Goal: Complete application form: Complete application form

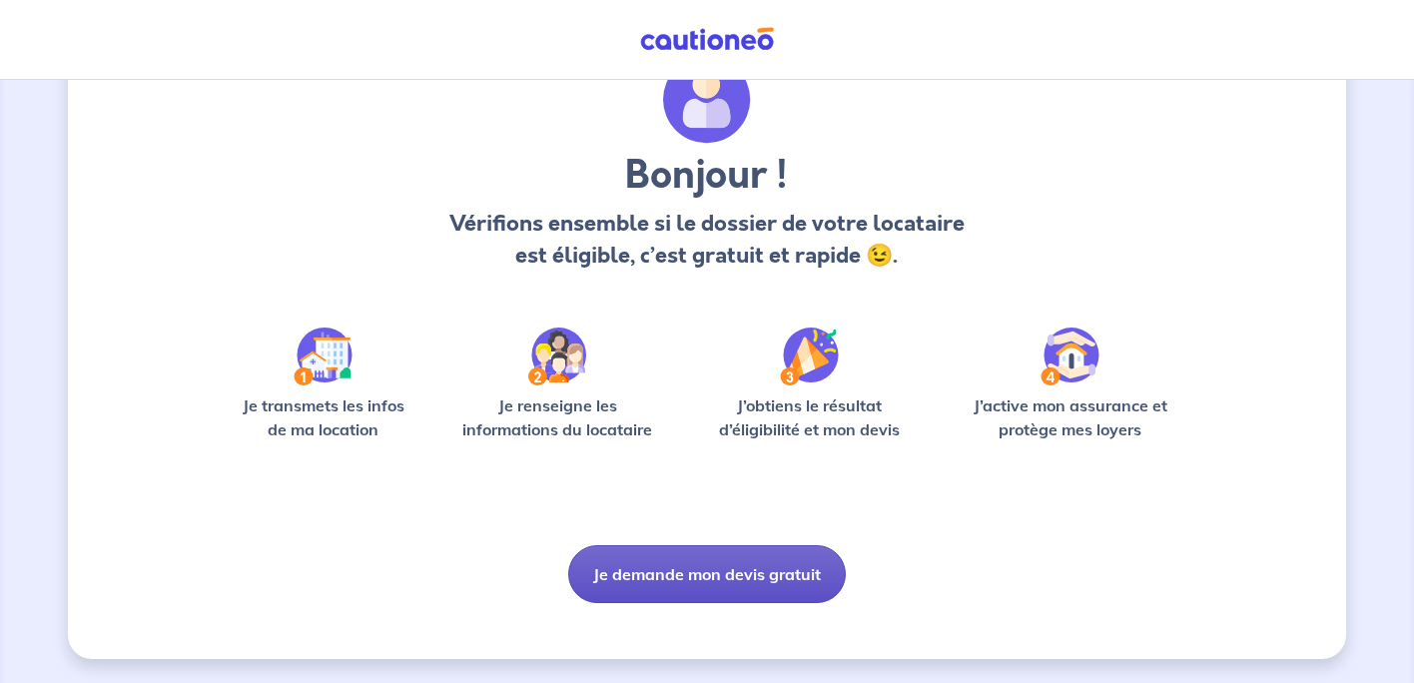
scroll to position [96, 0]
click at [704, 585] on button "Je demande mon devis gratuit" at bounding box center [707, 574] width 278 height 58
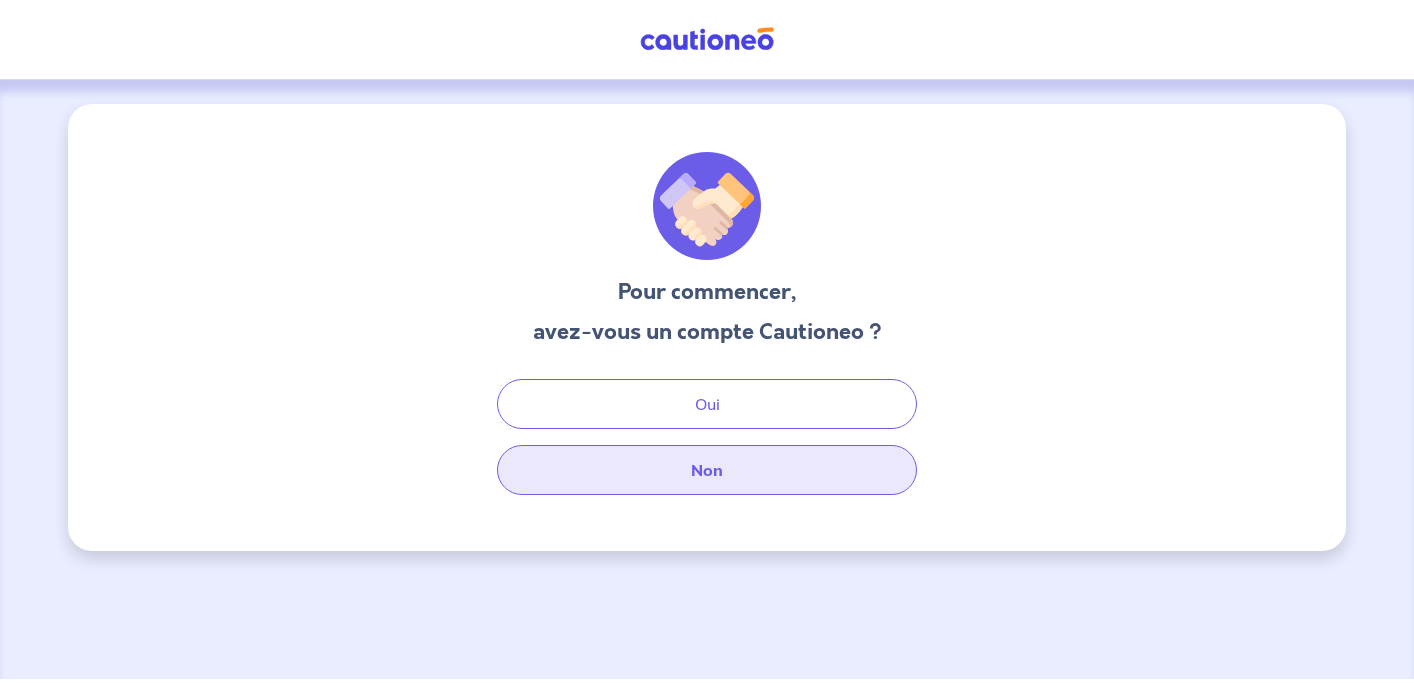
click at [741, 472] on button "Non" at bounding box center [706, 470] width 419 height 50
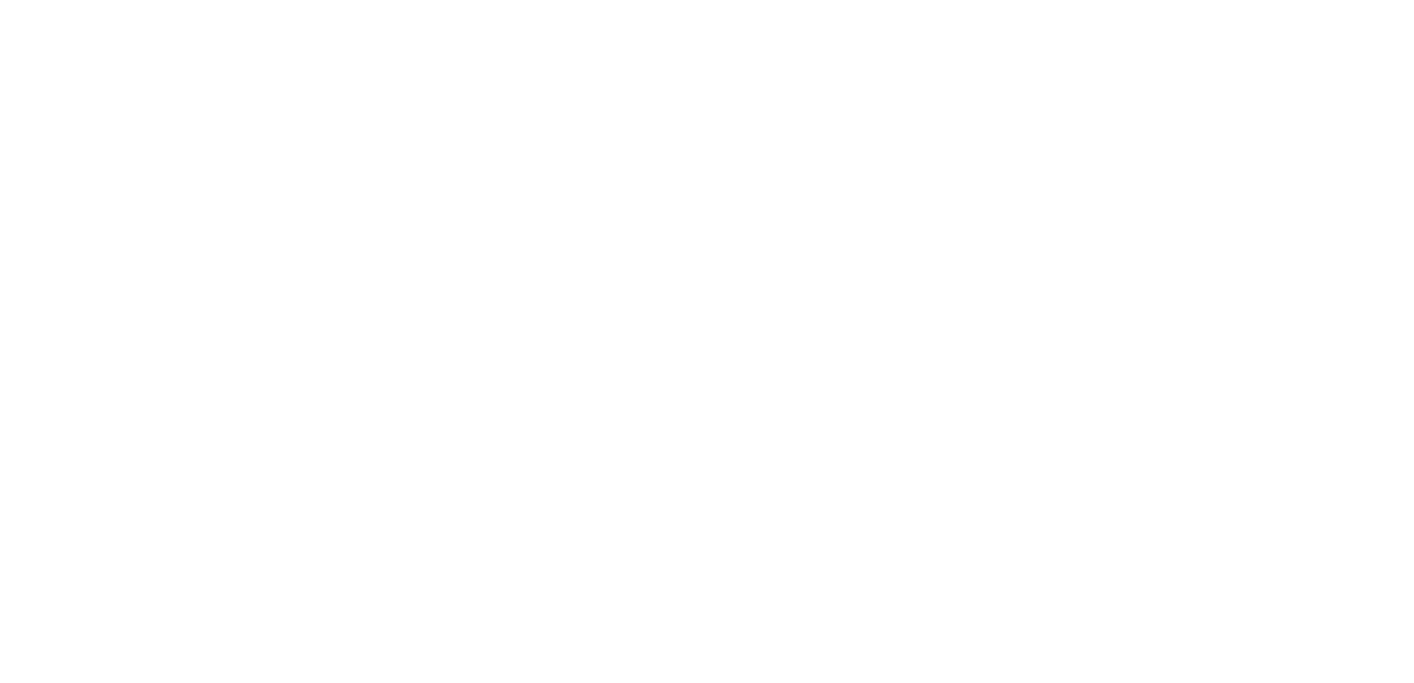
select select "FR"
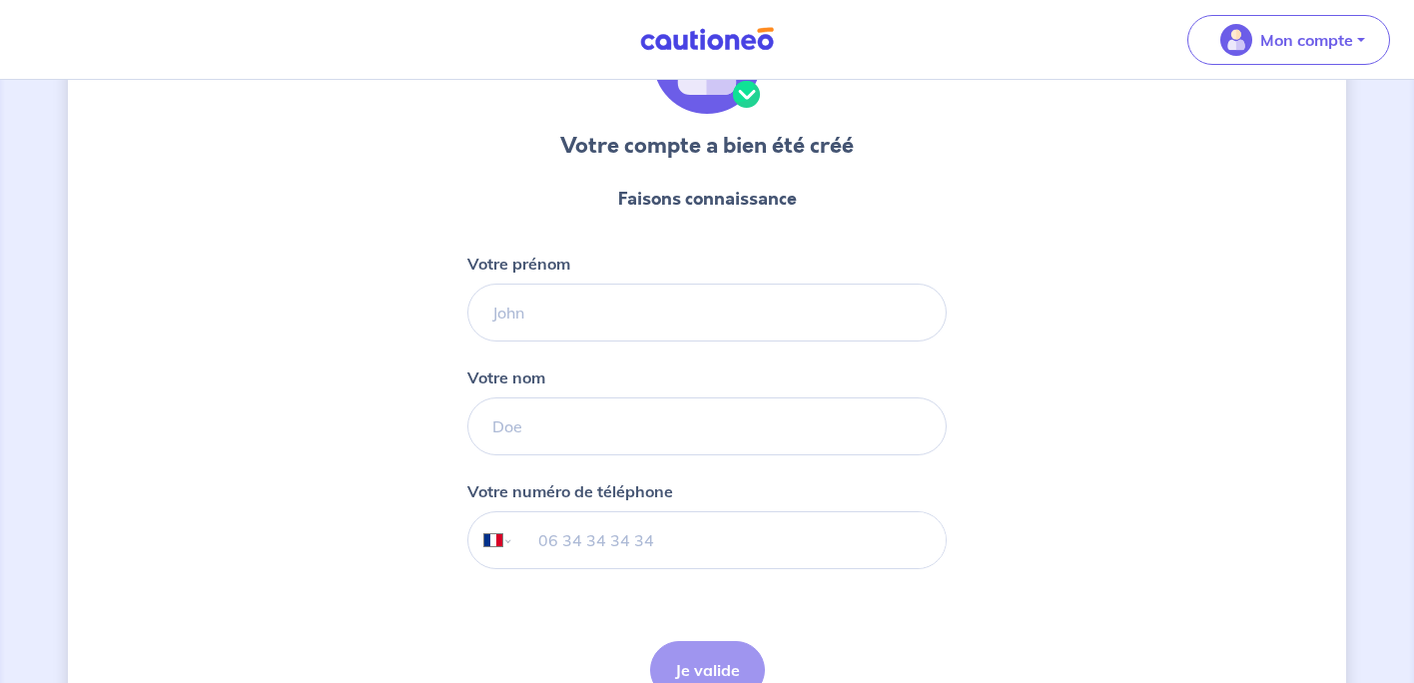
scroll to position [147, 0]
type input "Isabelle"
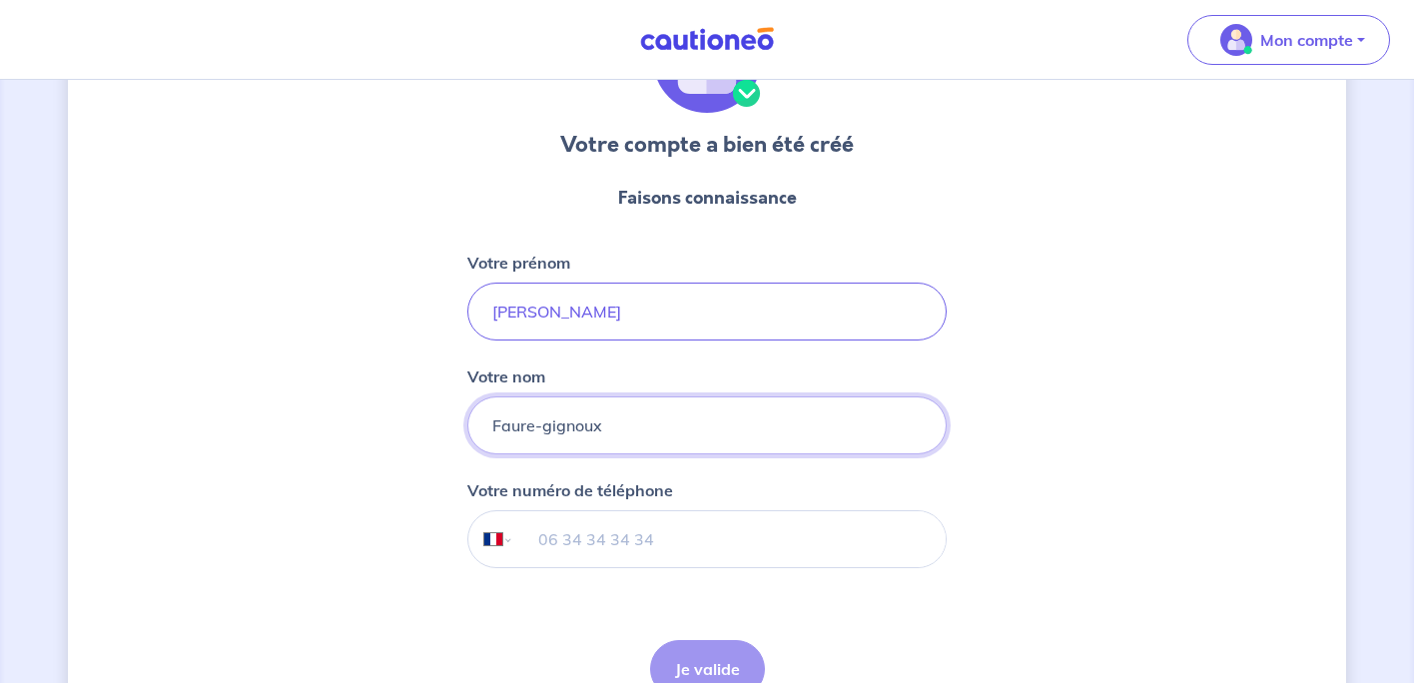
type input "Faure-gignoux"
click at [675, 538] on input "tel" at bounding box center [729, 539] width 431 height 56
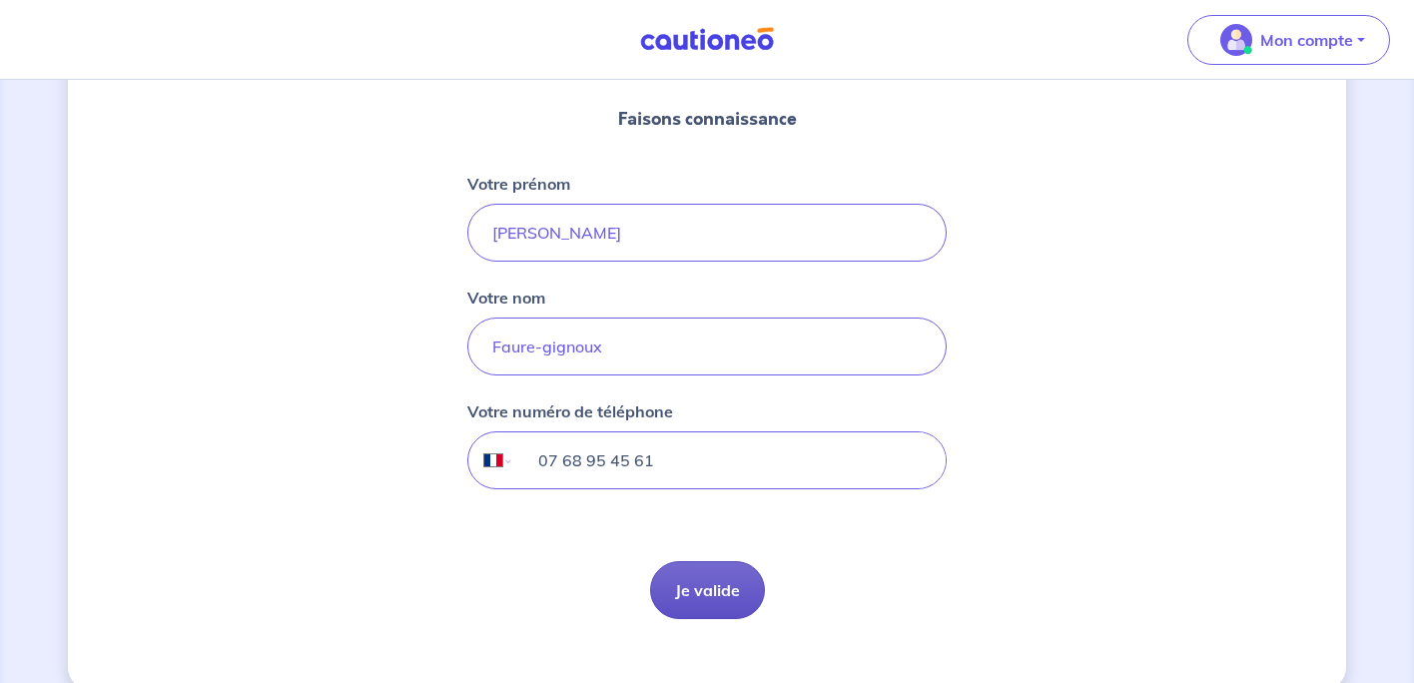
type input "07 68 95 45 61"
click at [700, 572] on button "Je valide" at bounding box center [707, 590] width 115 height 58
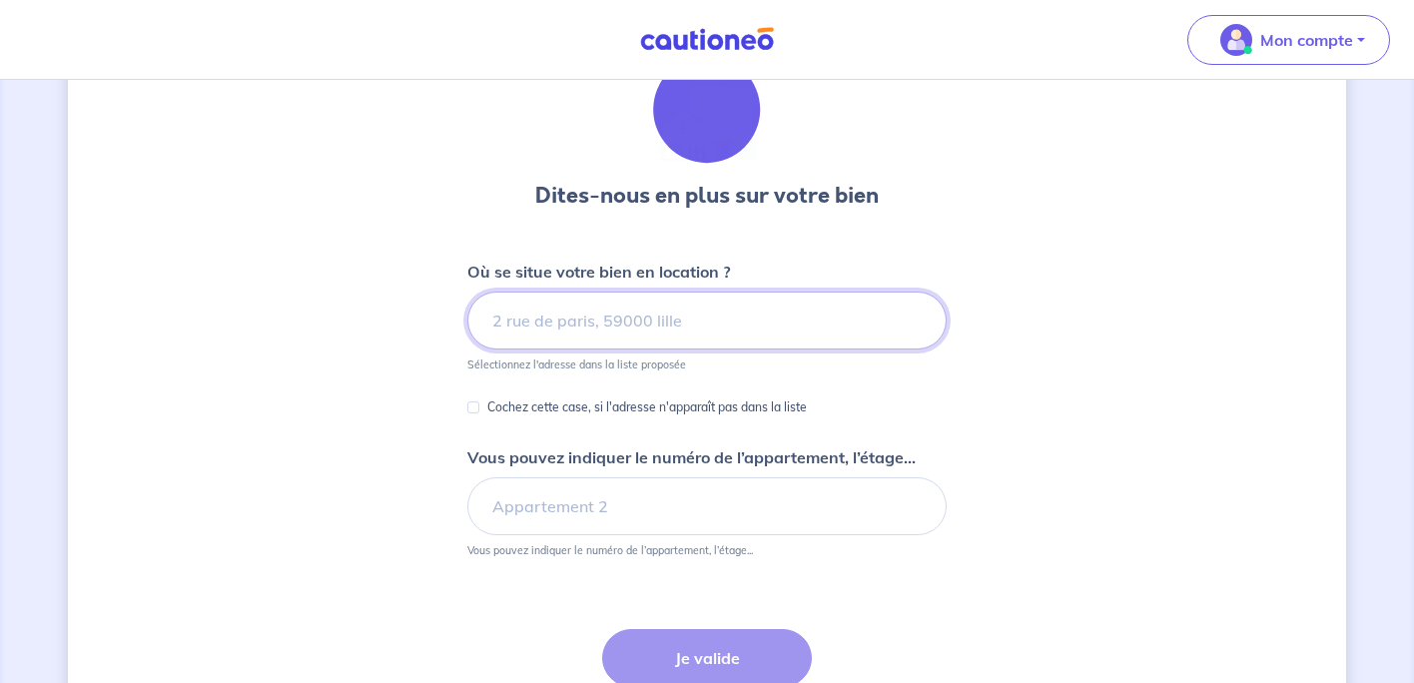
scroll to position [98, 0]
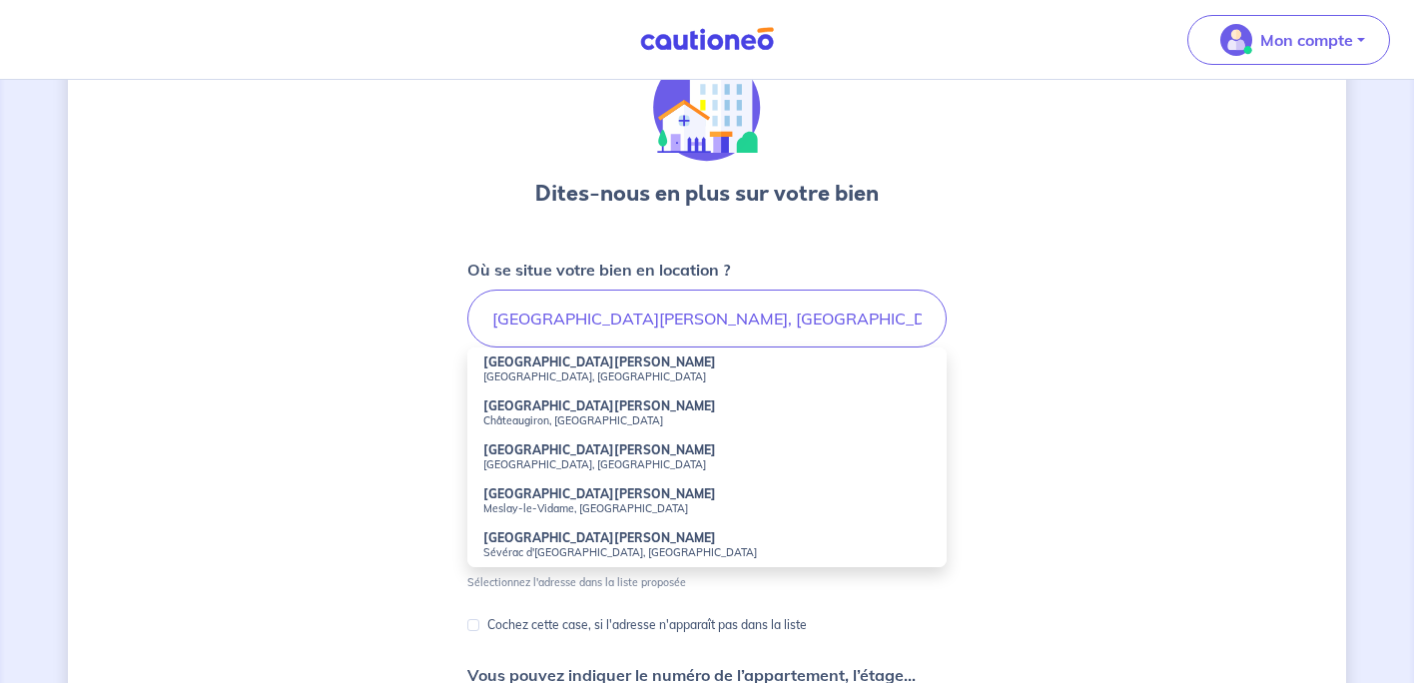
drag, startPoint x: 760, startPoint y: 308, endPoint x: 641, endPoint y: 373, distance: 135.4
click at [641, 373] on small "Châteauneuf-les-Martigues, France" at bounding box center [706, 377] width 447 height 14
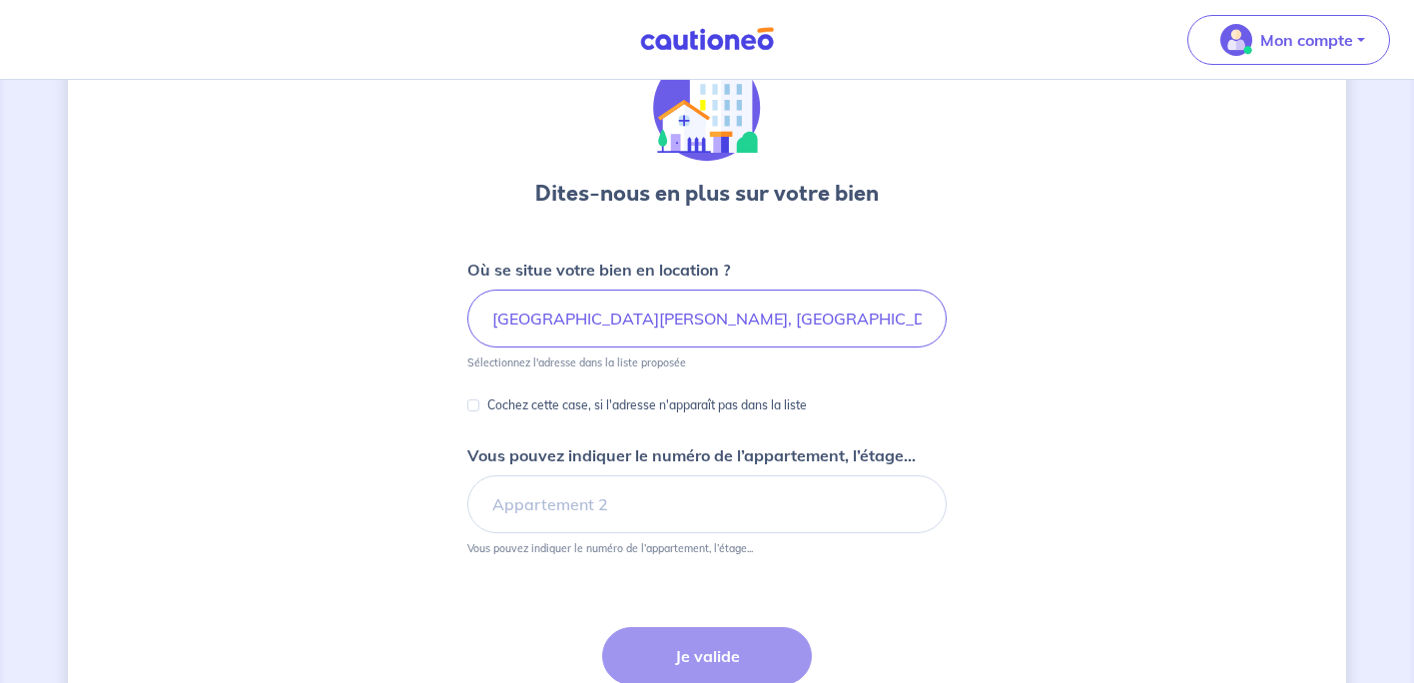
type input "Rue Jules Ferry, Châteauneuf-les-Martigues, France"
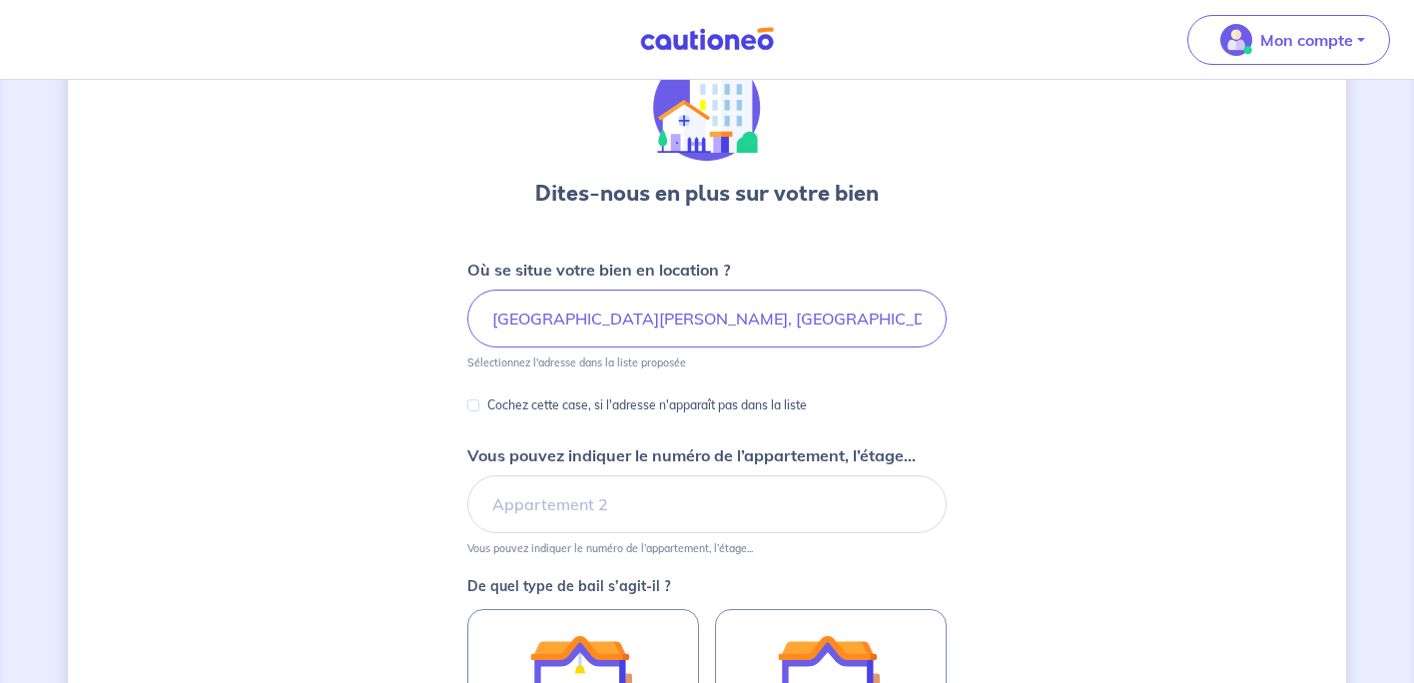
click at [632, 371] on form "Où se situe votre bien en location ? Rue Jules Ferry, Châteauneuf-les-Martigues…" at bounding box center [706, 627] width 479 height 739
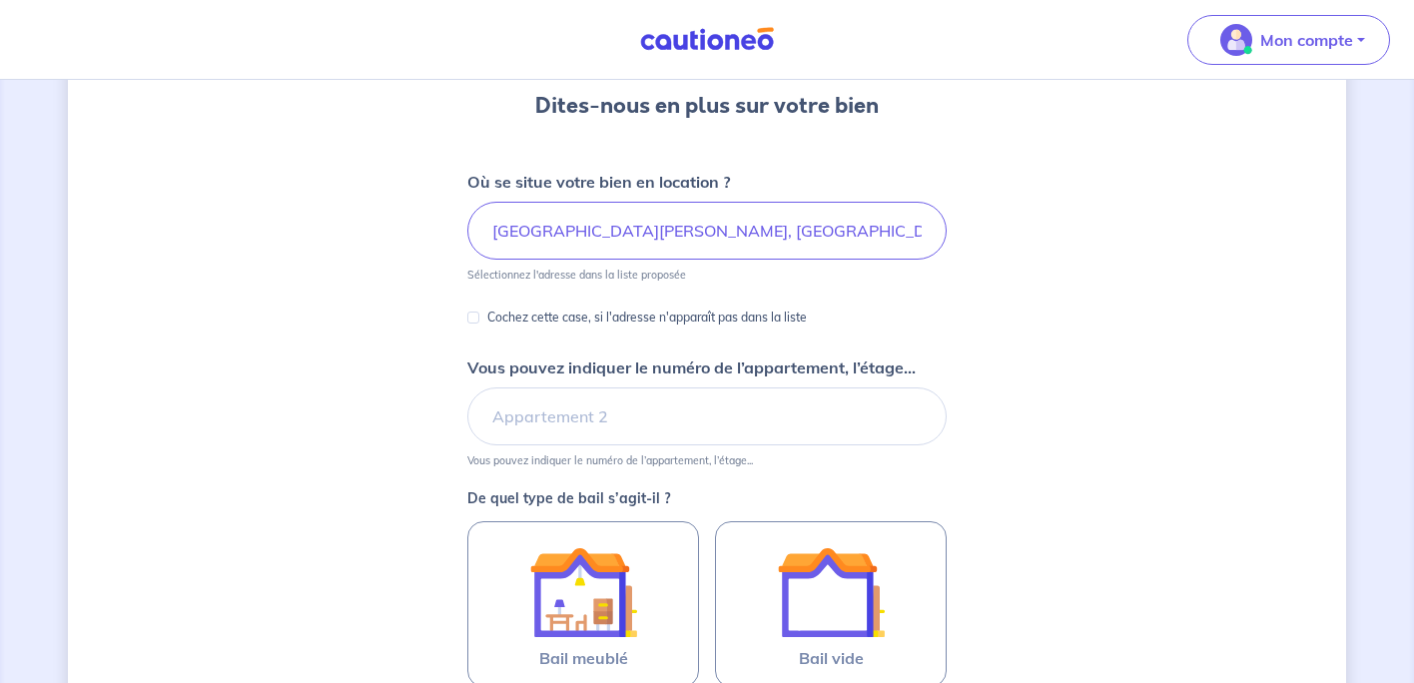
scroll to position [190, 0]
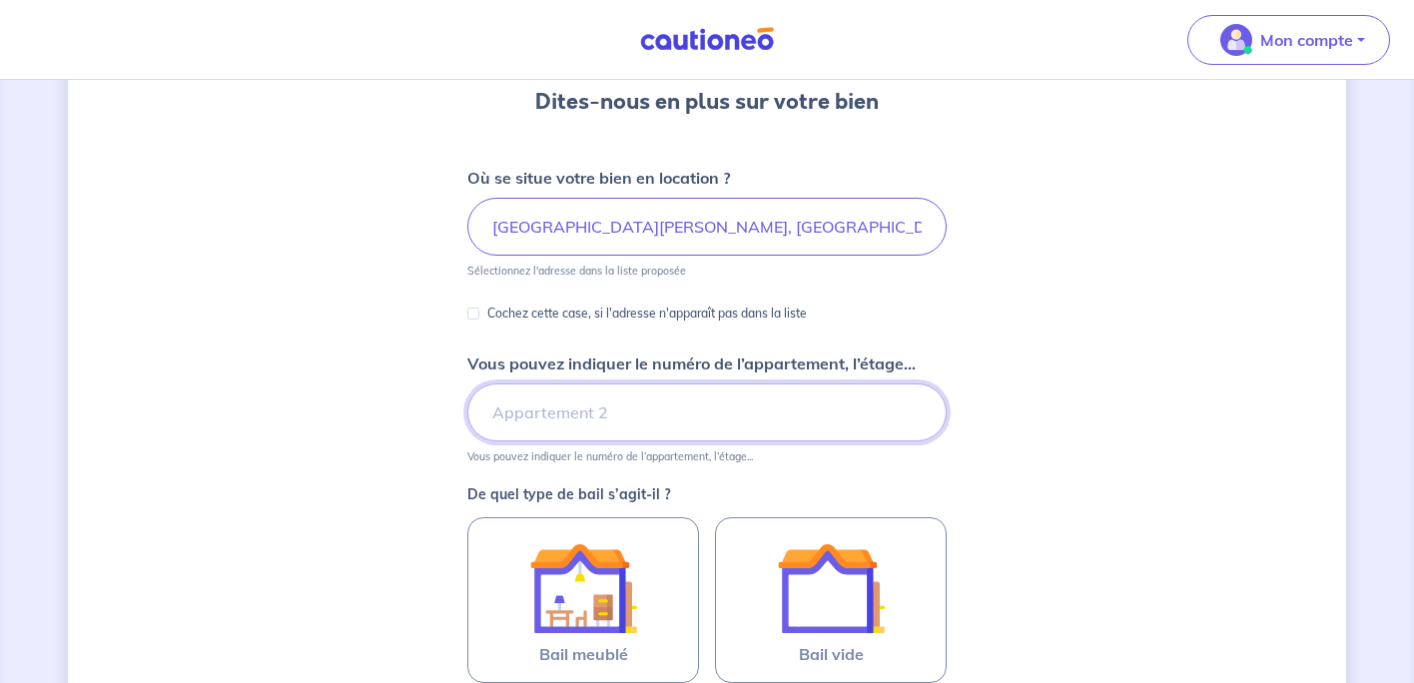
click at [547, 416] on input "Vous pouvez indiquer le numéro de l’appartement, l’étage..." at bounding box center [706, 412] width 479 height 58
type input "b"
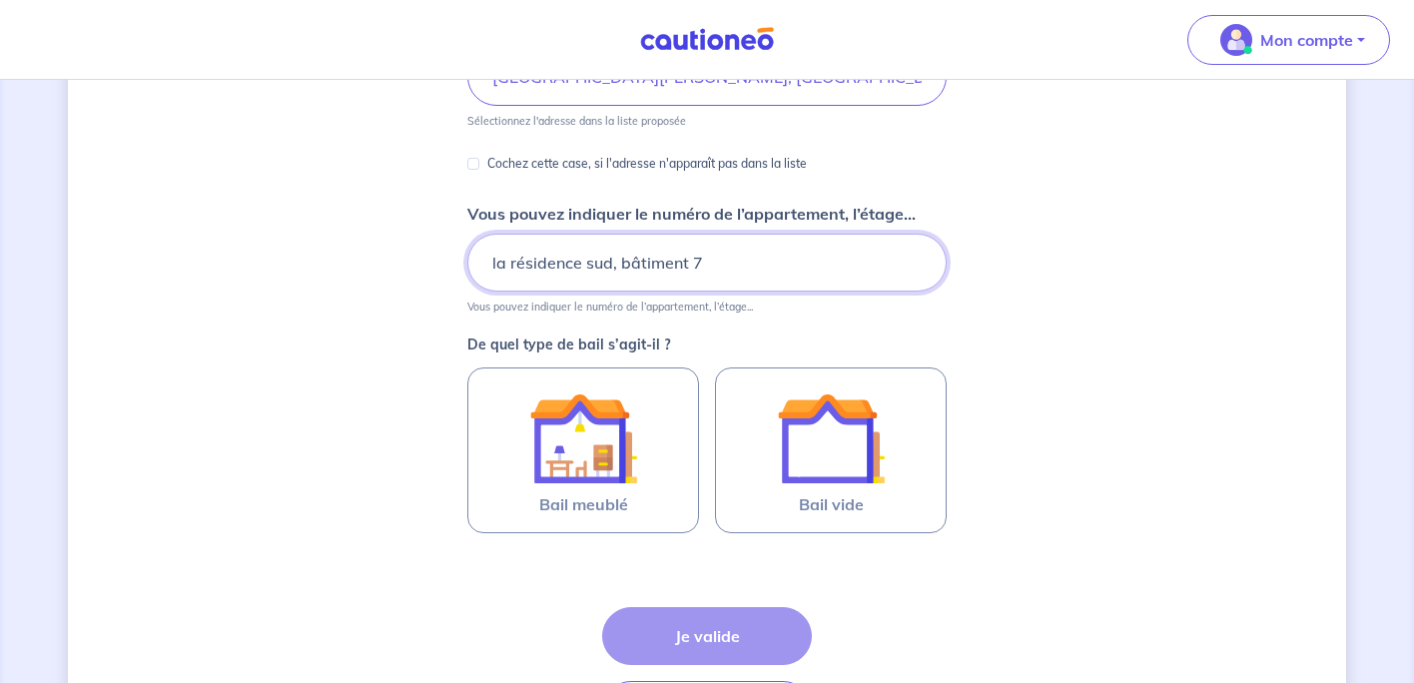
scroll to position [341, 0]
type input "la résidence sud, bâtiment 7, 3eme étages"
drag, startPoint x: 828, startPoint y: 319, endPoint x: 1076, endPoint y: 259, distance: 254.8
click at [1076, 259] on div "Dites-nous en plus sur votre bien Où se situe votre bien en location ? Rue Jule…" at bounding box center [707, 286] width 1278 height 1047
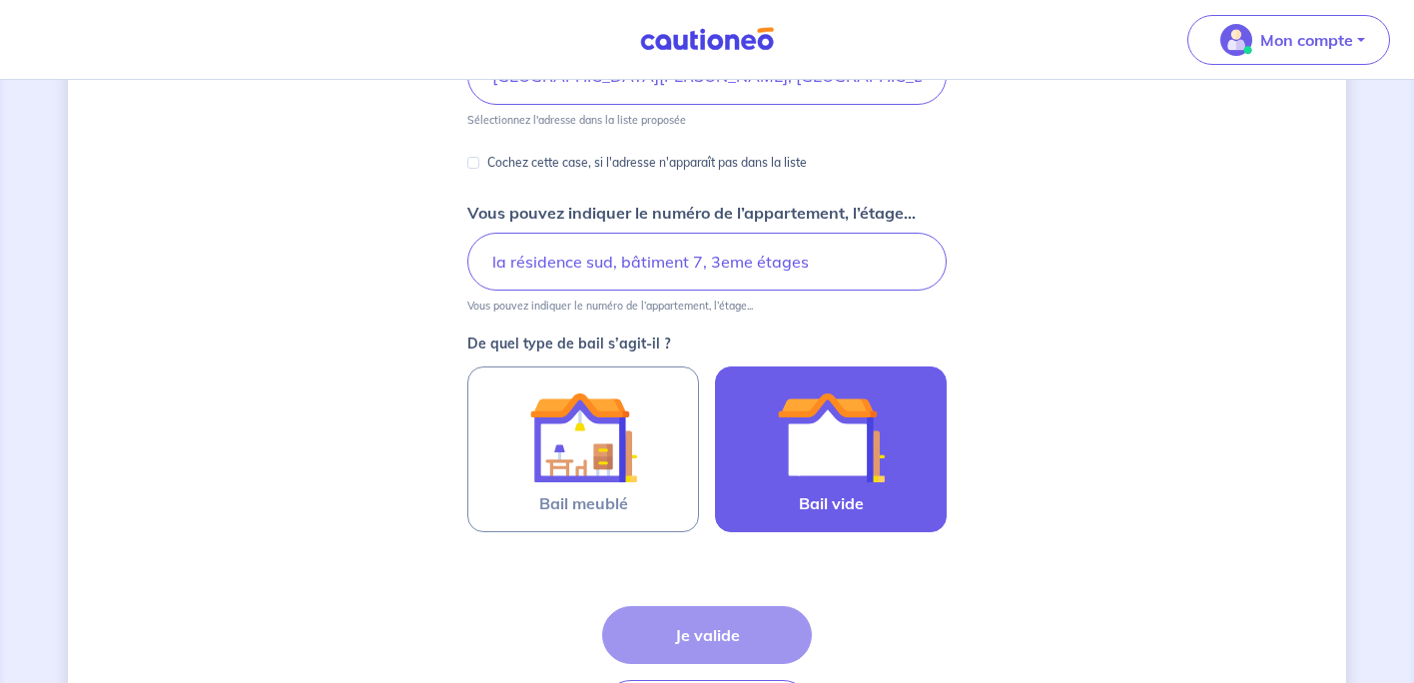
click at [849, 471] on img at bounding box center [831, 437] width 108 height 108
click at [0, 0] on input "Bail vide" at bounding box center [0, 0] width 0 height 0
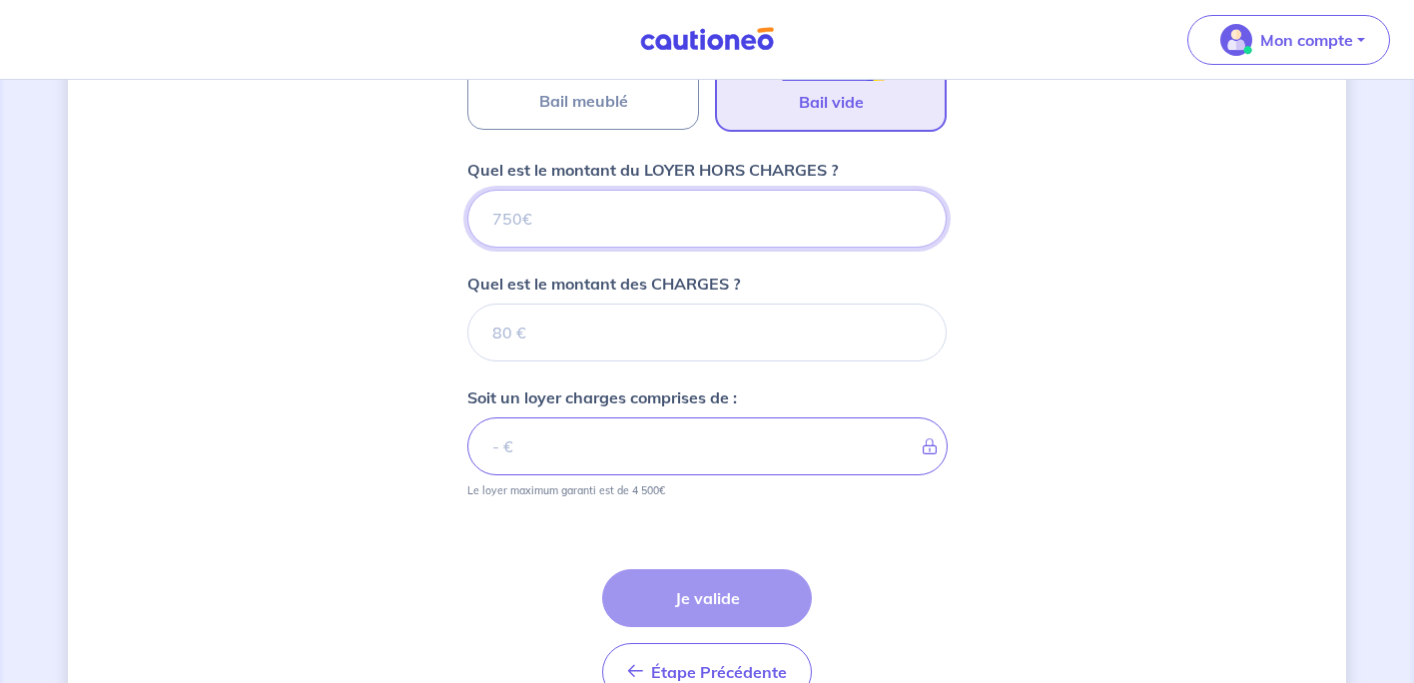
scroll to position [741, 0]
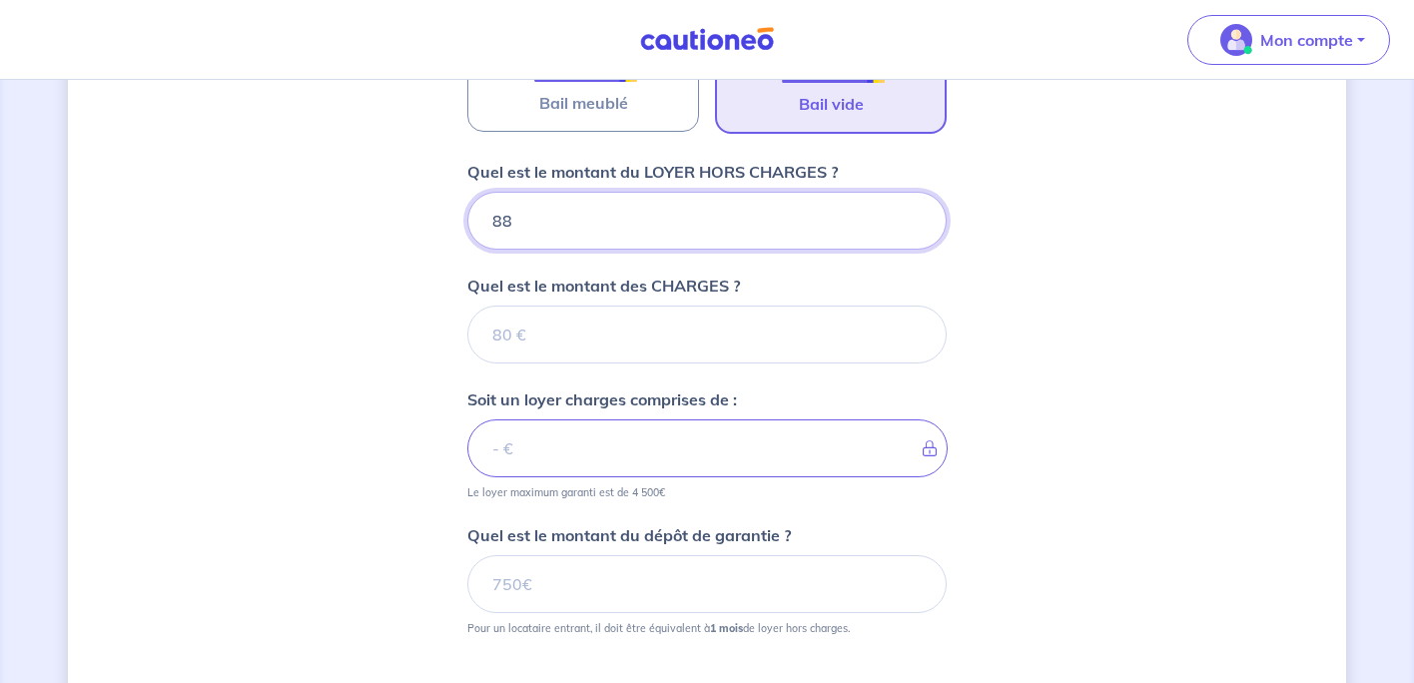
type input "880"
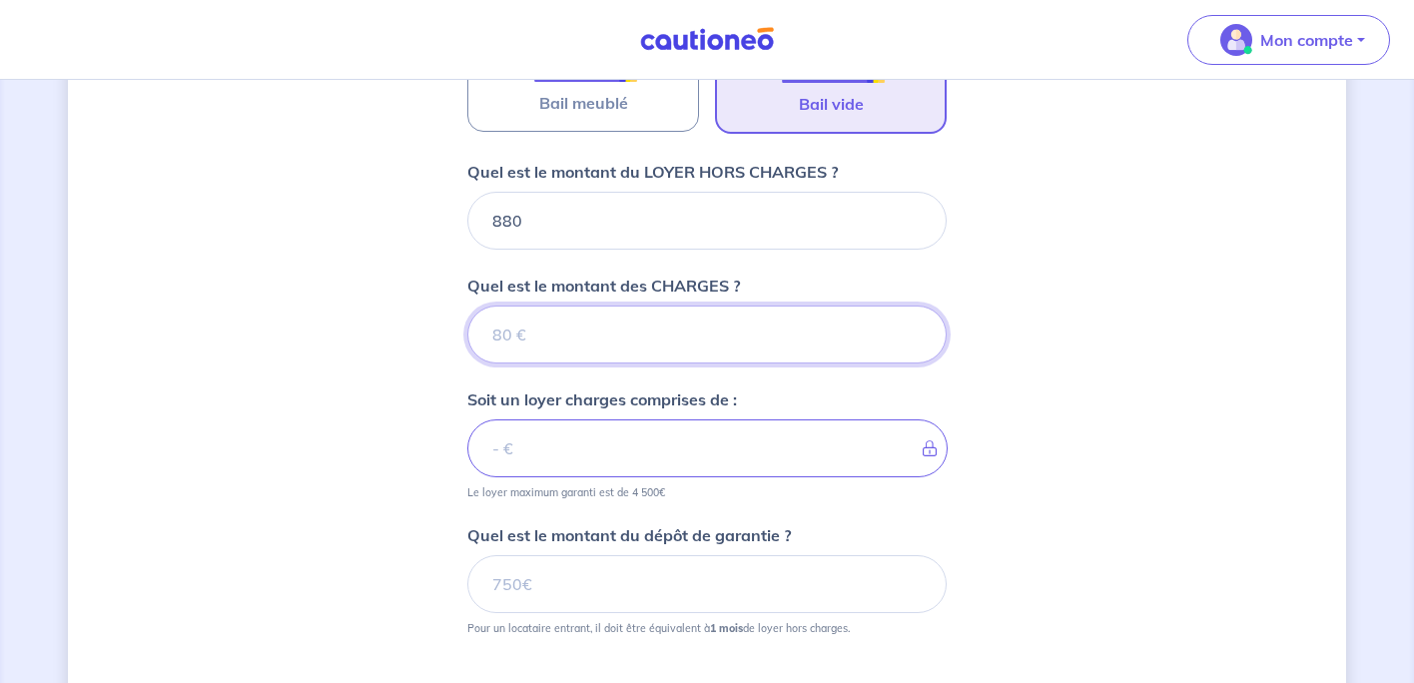
click at [598, 350] on input "Quel est le montant des CHARGES ?" at bounding box center [706, 335] width 479 height 58
type input "70"
type input "950"
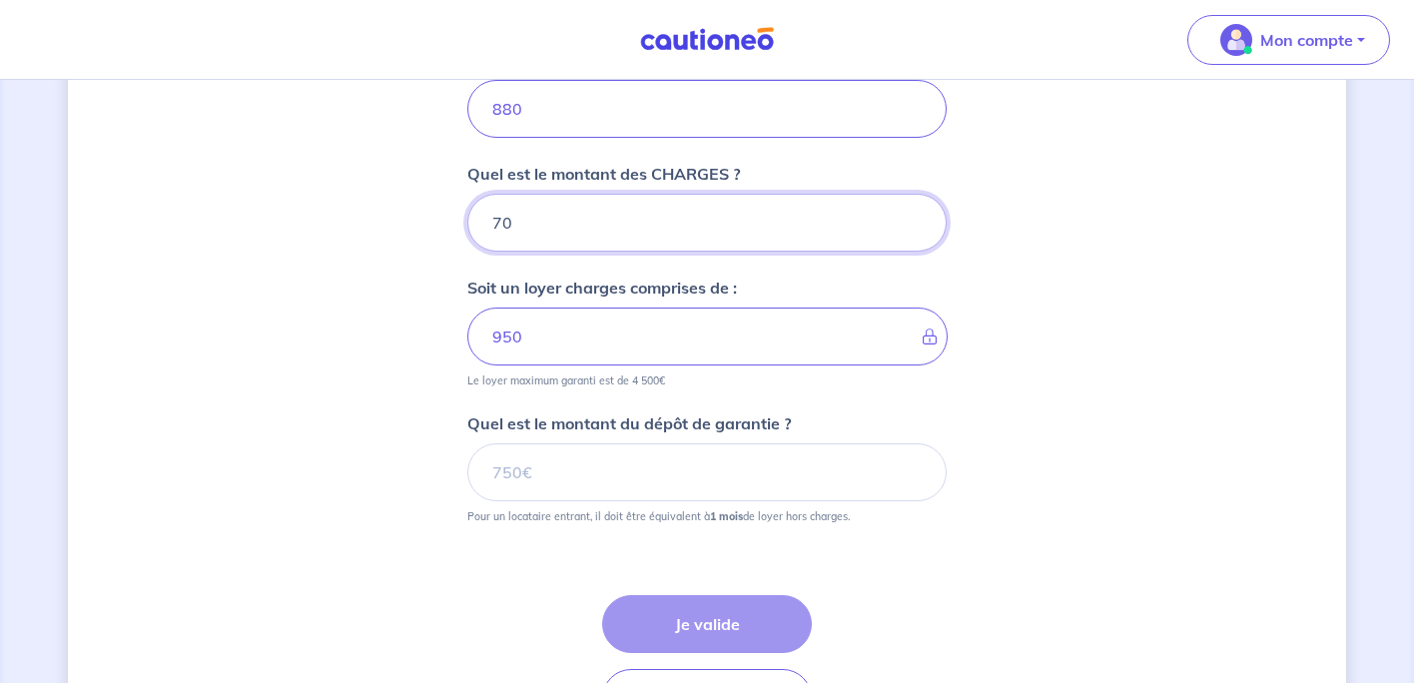
scroll to position [902, 0]
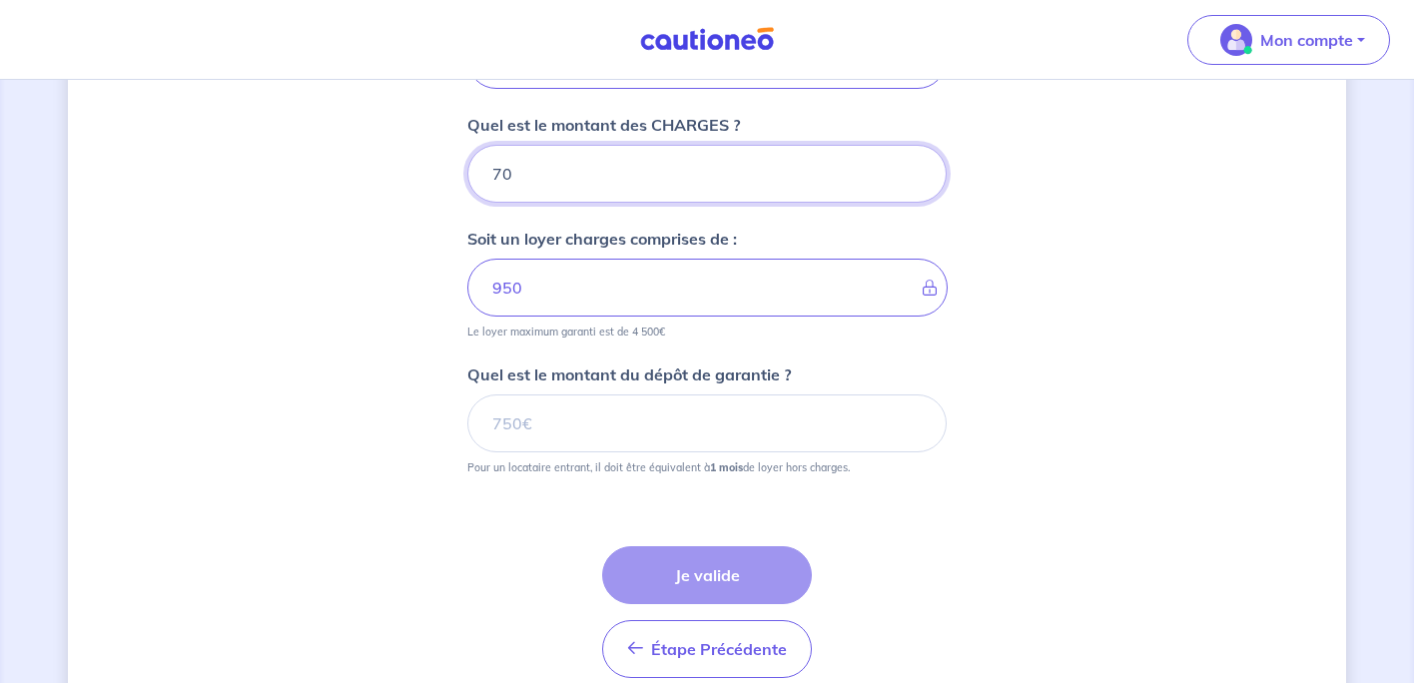
type input "70"
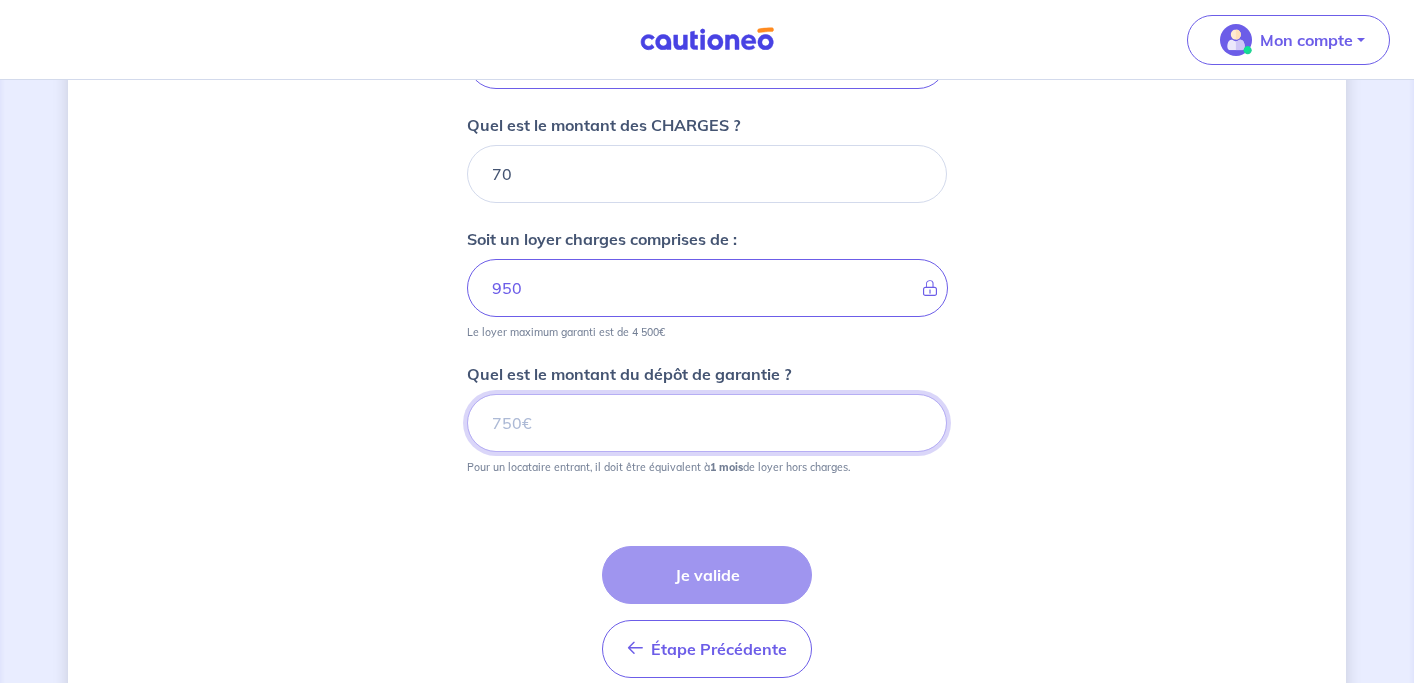
click at [591, 426] on input "Quel est le montant du dépôt de garantie ?" at bounding box center [706, 423] width 479 height 58
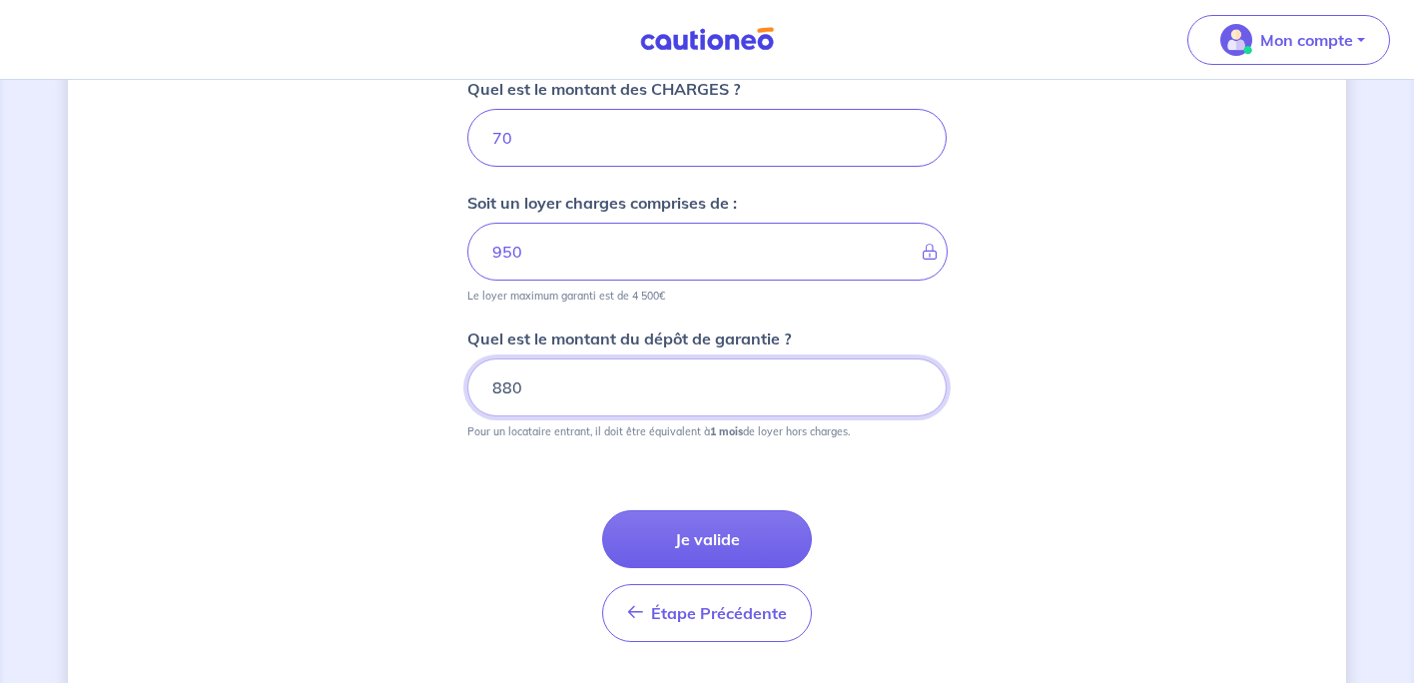
scroll to position [946, 0]
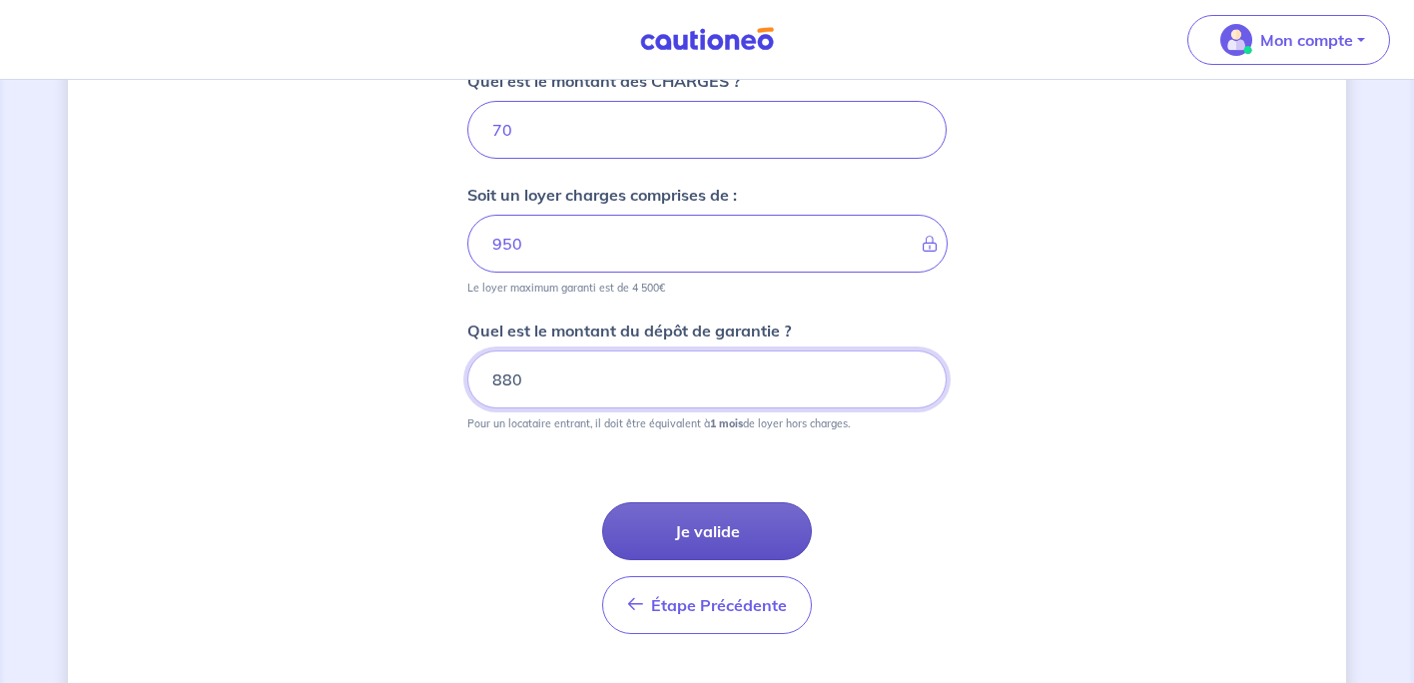
type input "880"
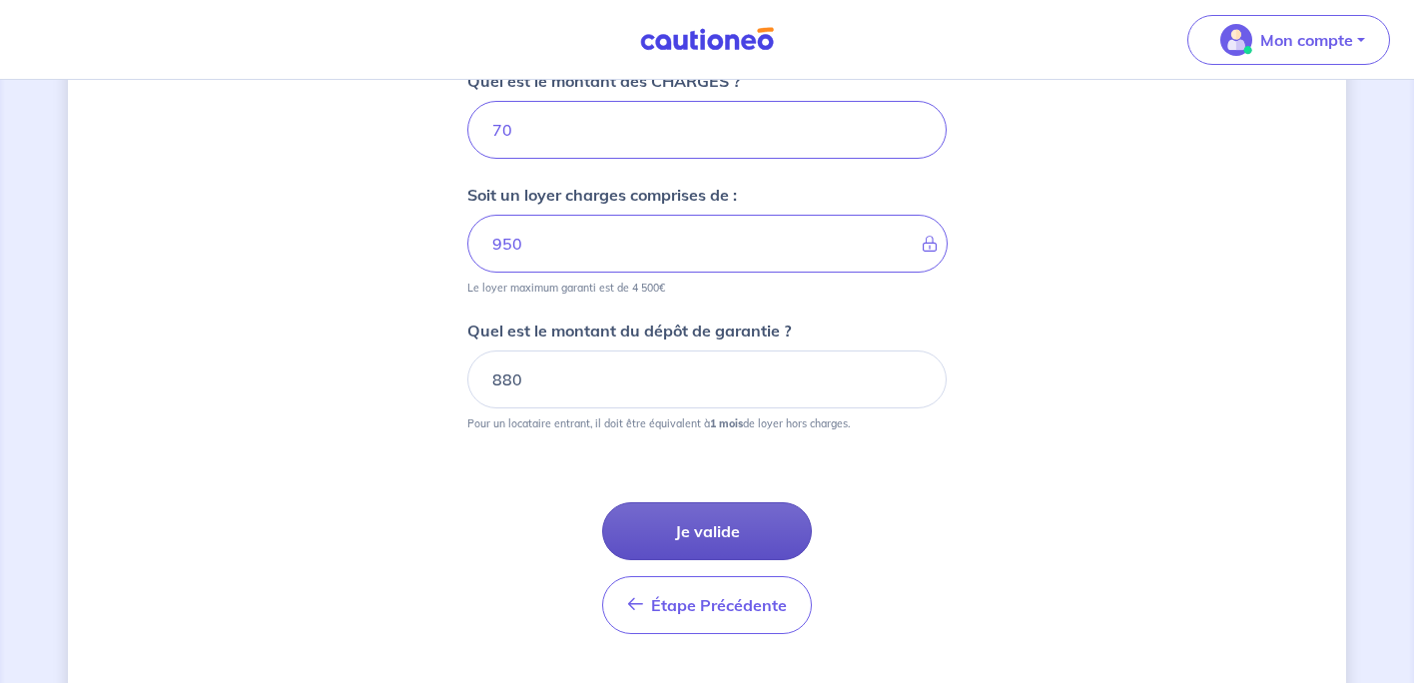
click at [732, 523] on button "Je valide" at bounding box center [707, 531] width 210 height 58
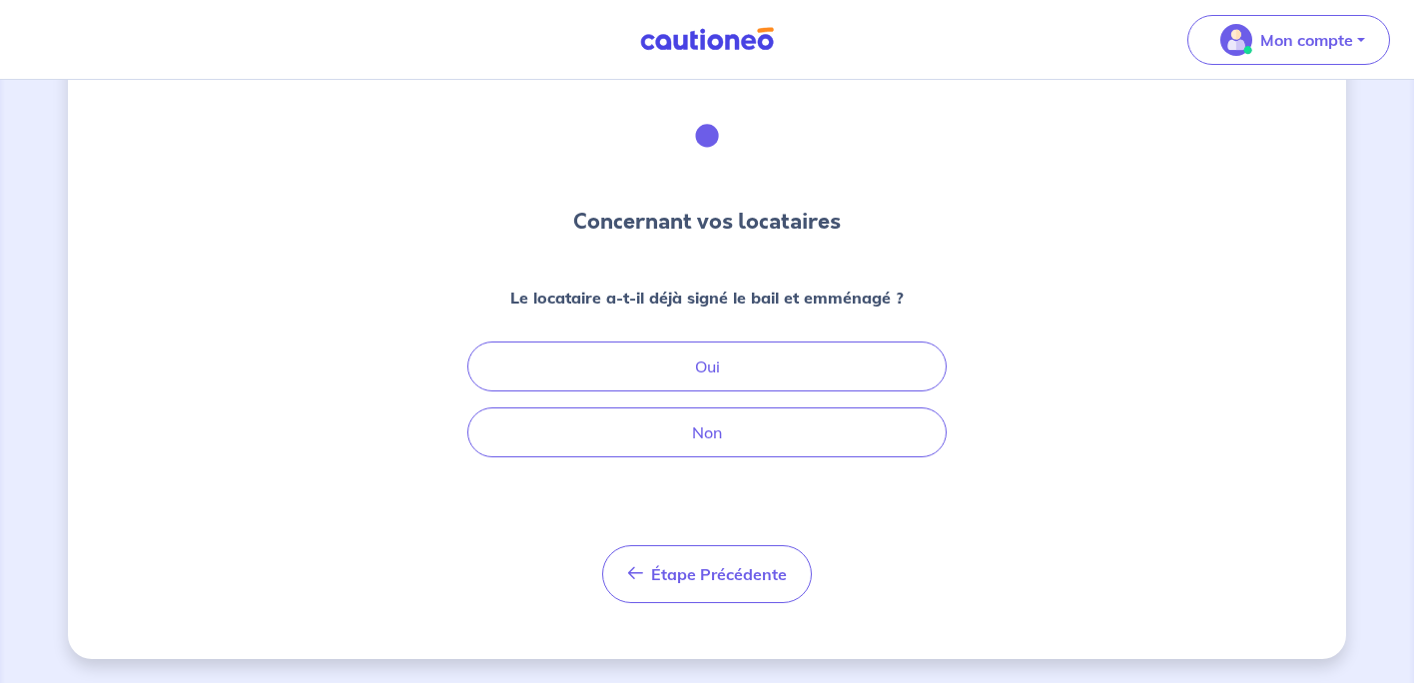
scroll to position [70, 0]
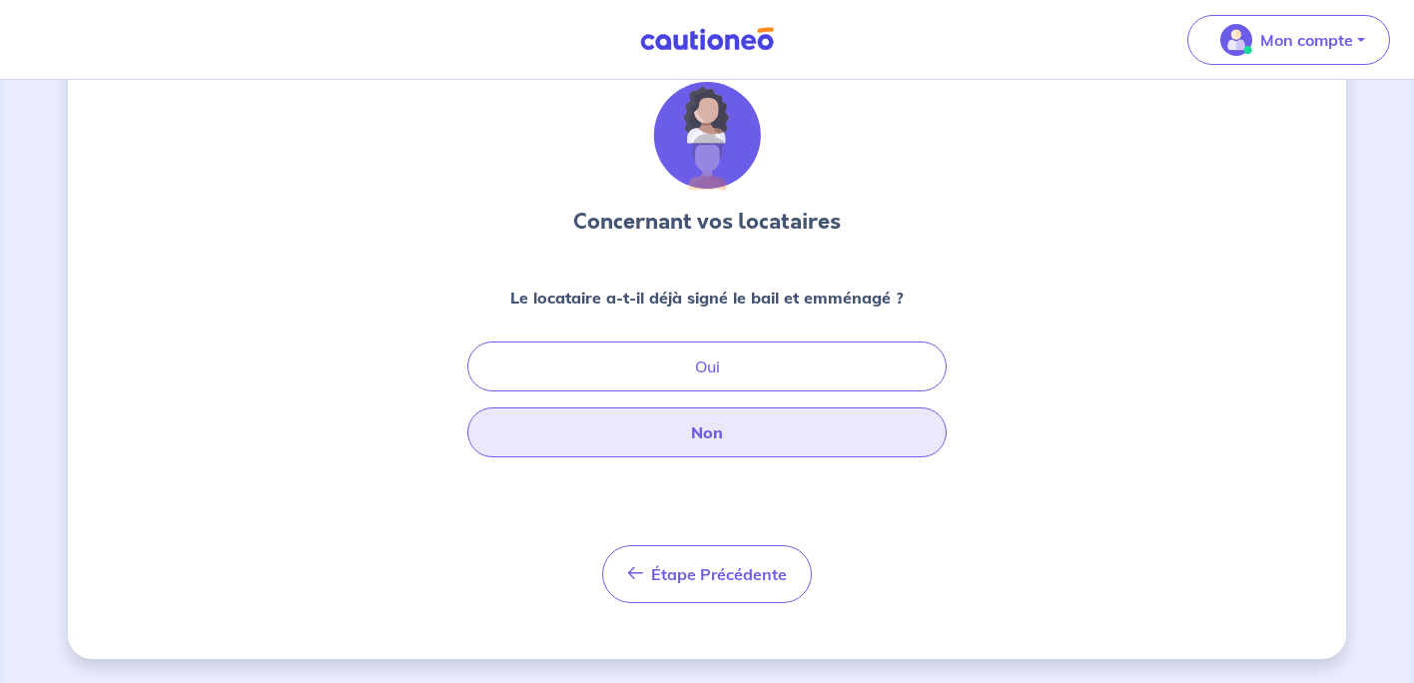
click at [723, 429] on button "Non" at bounding box center [706, 432] width 479 height 50
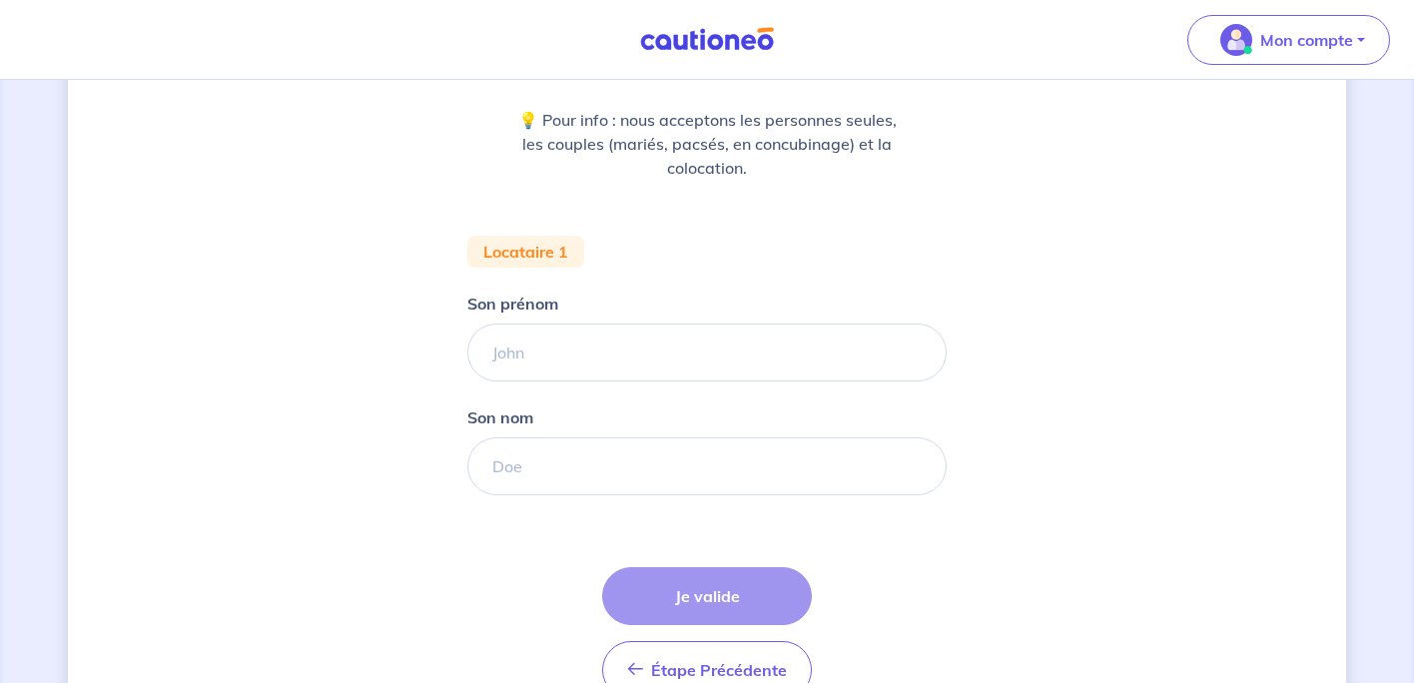
scroll to position [260, 0]
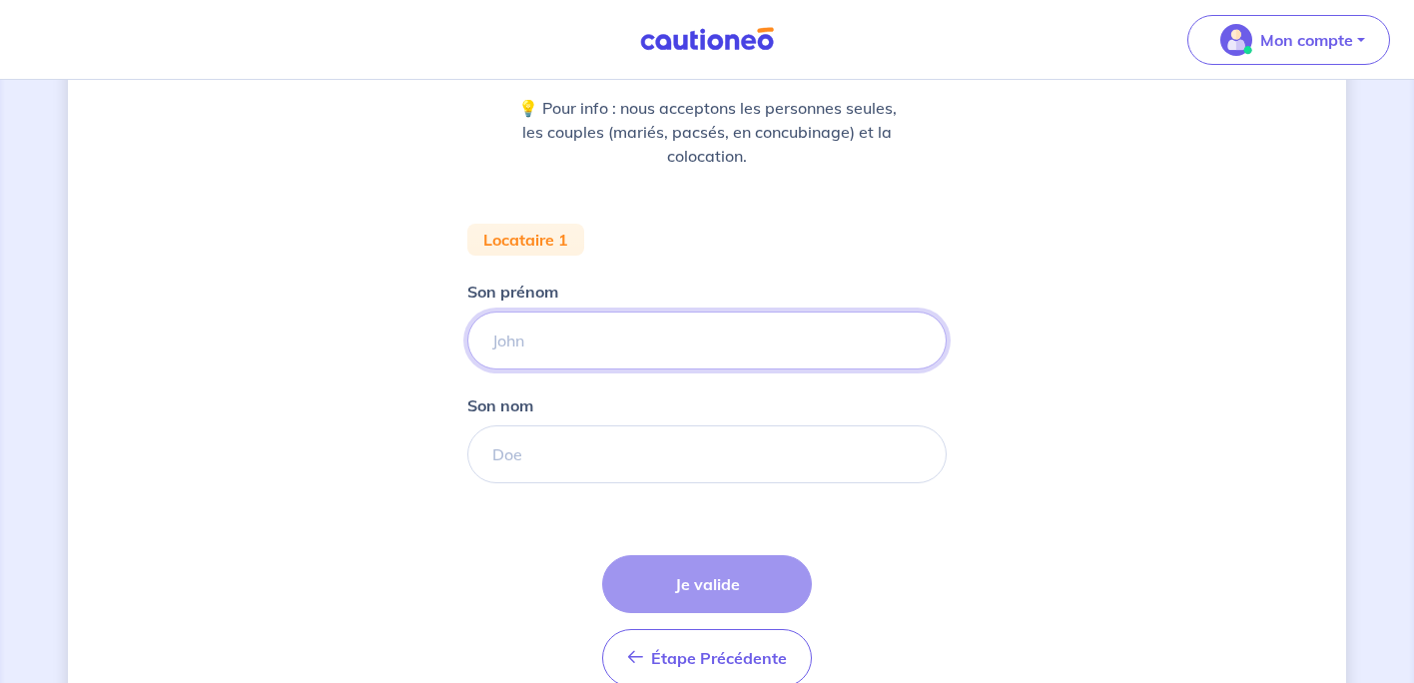
click at [615, 344] on input "Son prénom" at bounding box center [706, 341] width 479 height 58
type input "Nina"
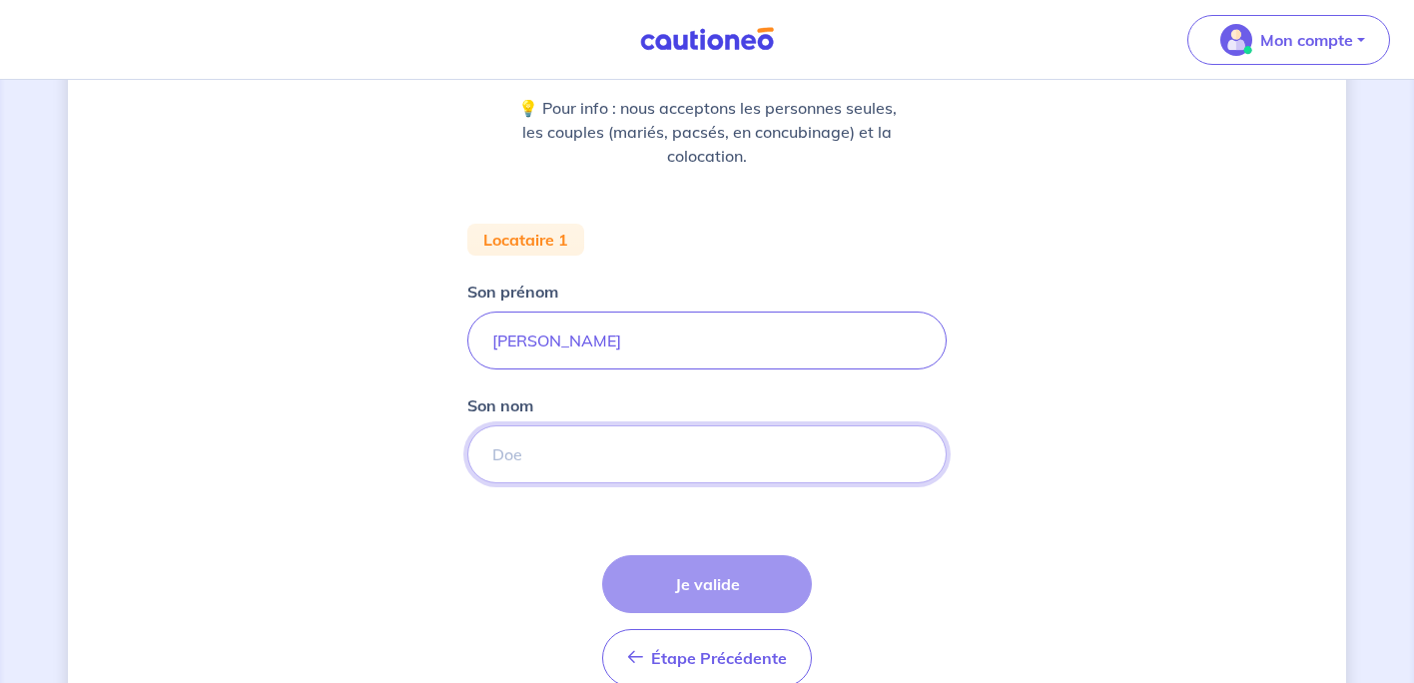
click at [600, 461] on input "Son nom" at bounding box center [706, 454] width 479 height 58
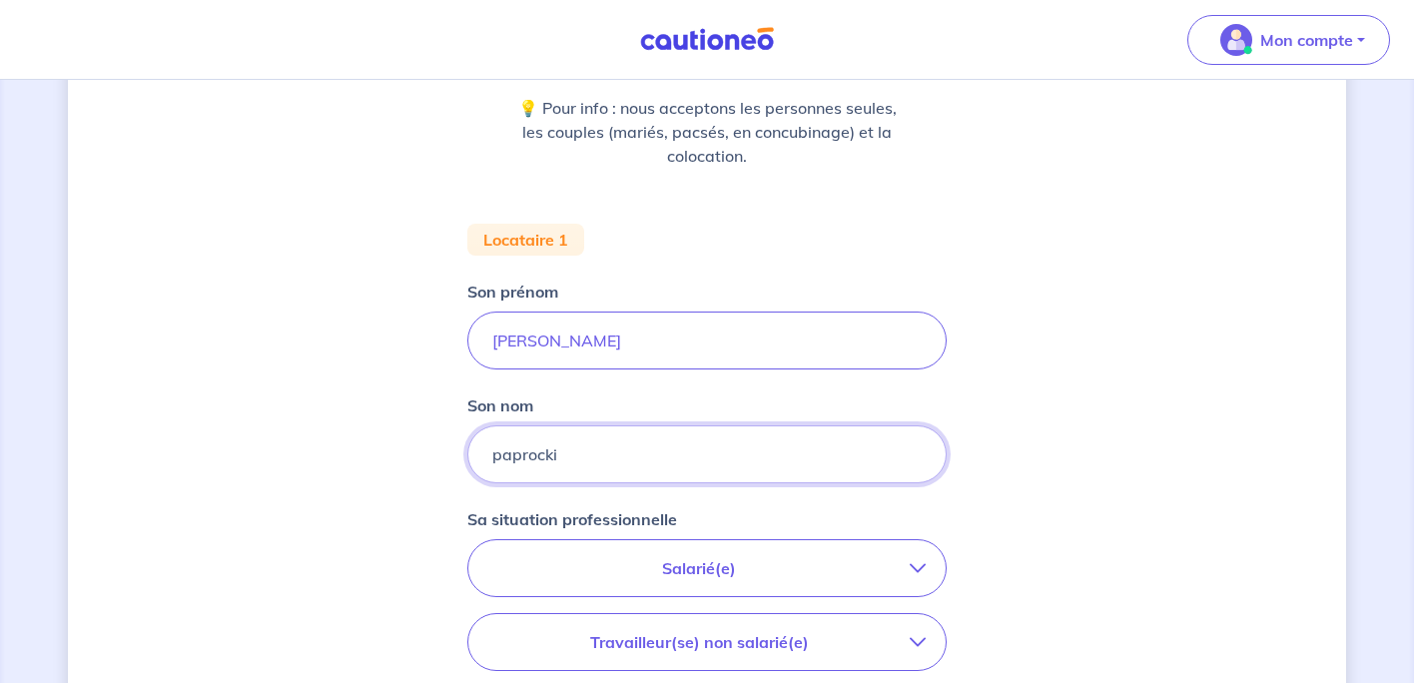
type input "paprocki"
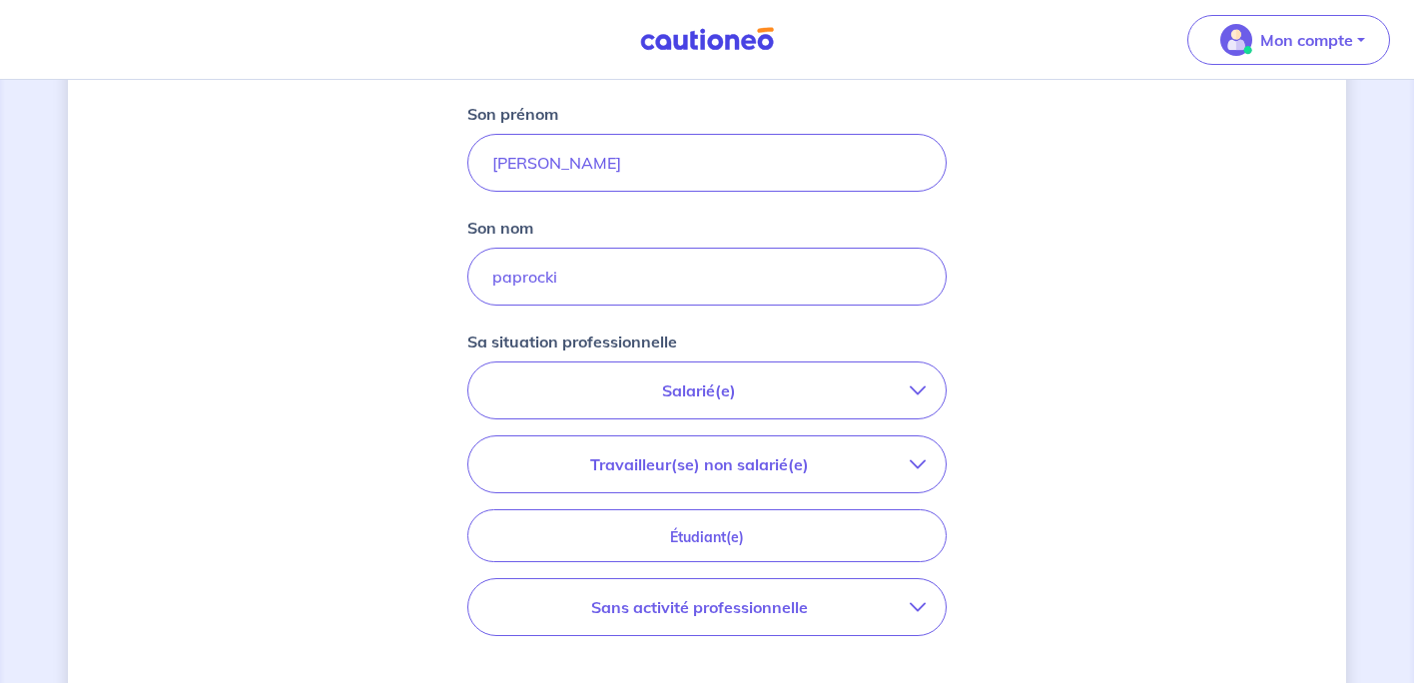
scroll to position [438, 0]
click at [779, 394] on p "Salarié(e)" at bounding box center [698, 389] width 421 height 24
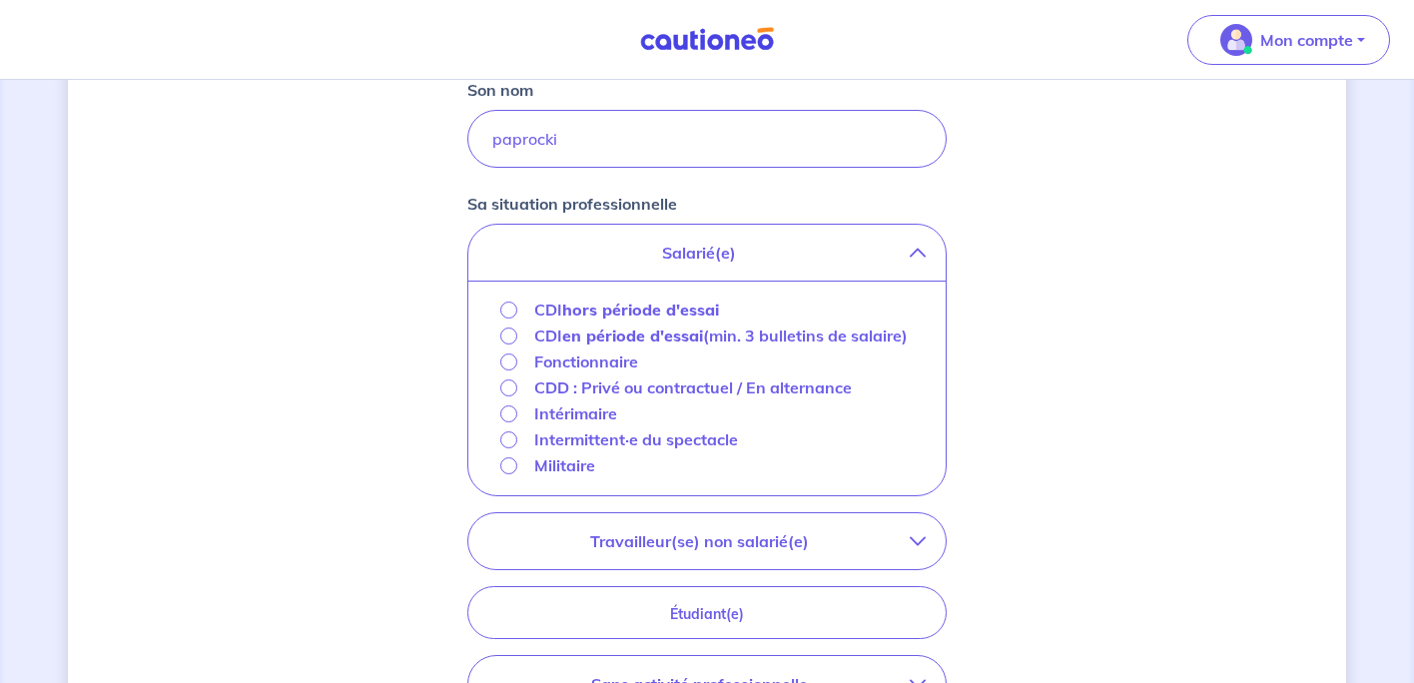
scroll to position [579, 0]
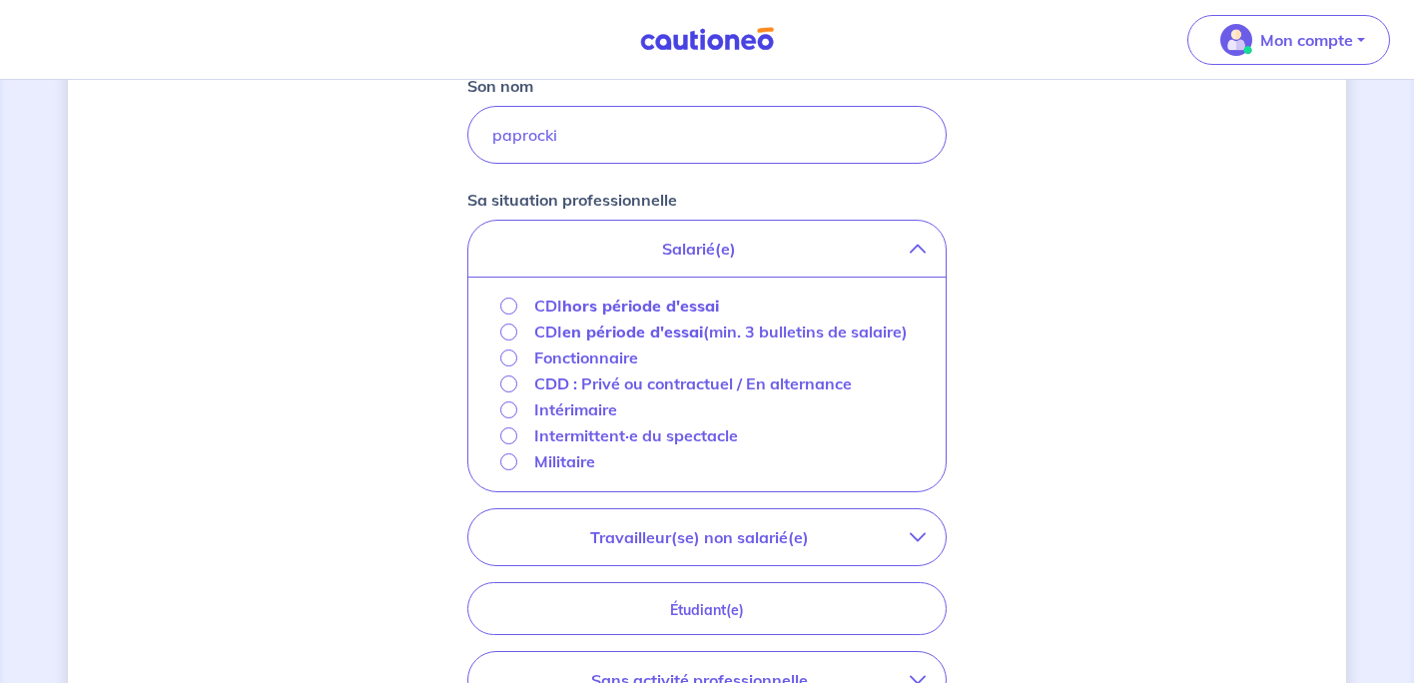
click at [609, 310] on strong "hors période d'essai" at bounding box center [640, 306] width 157 height 20
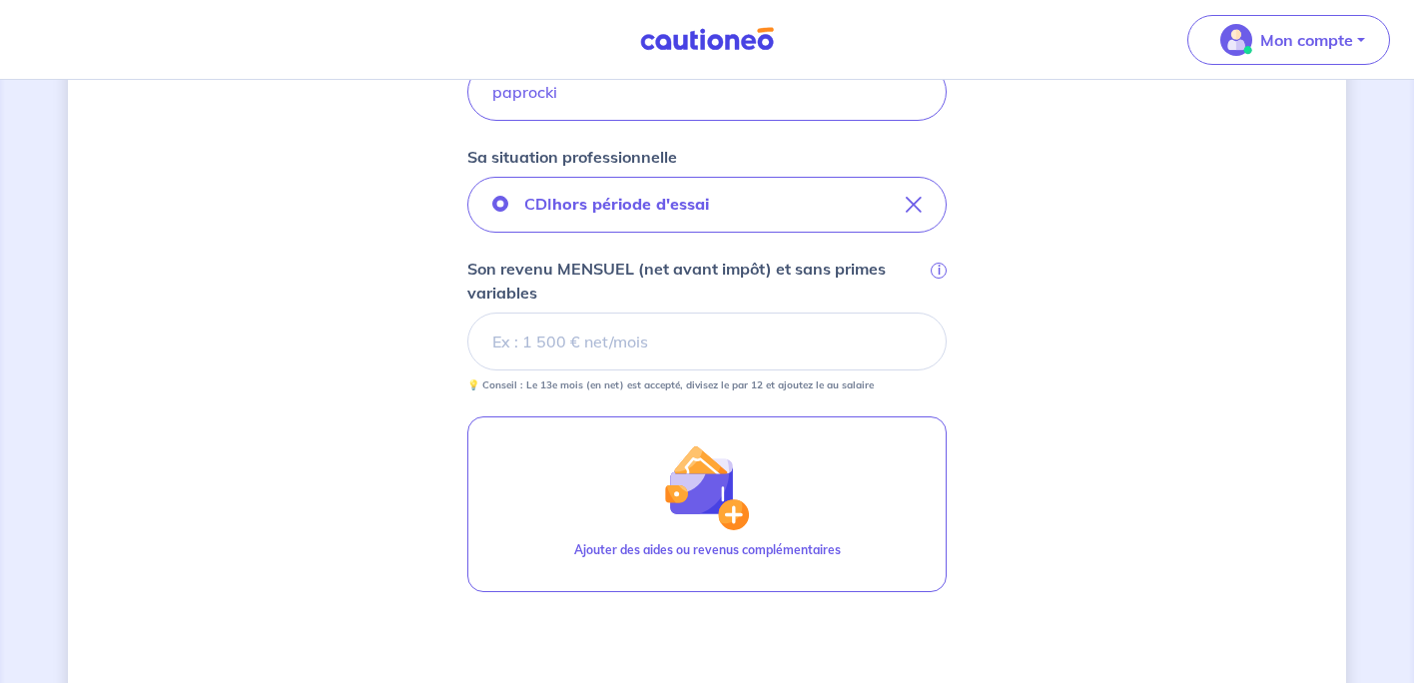
scroll to position [634, 0]
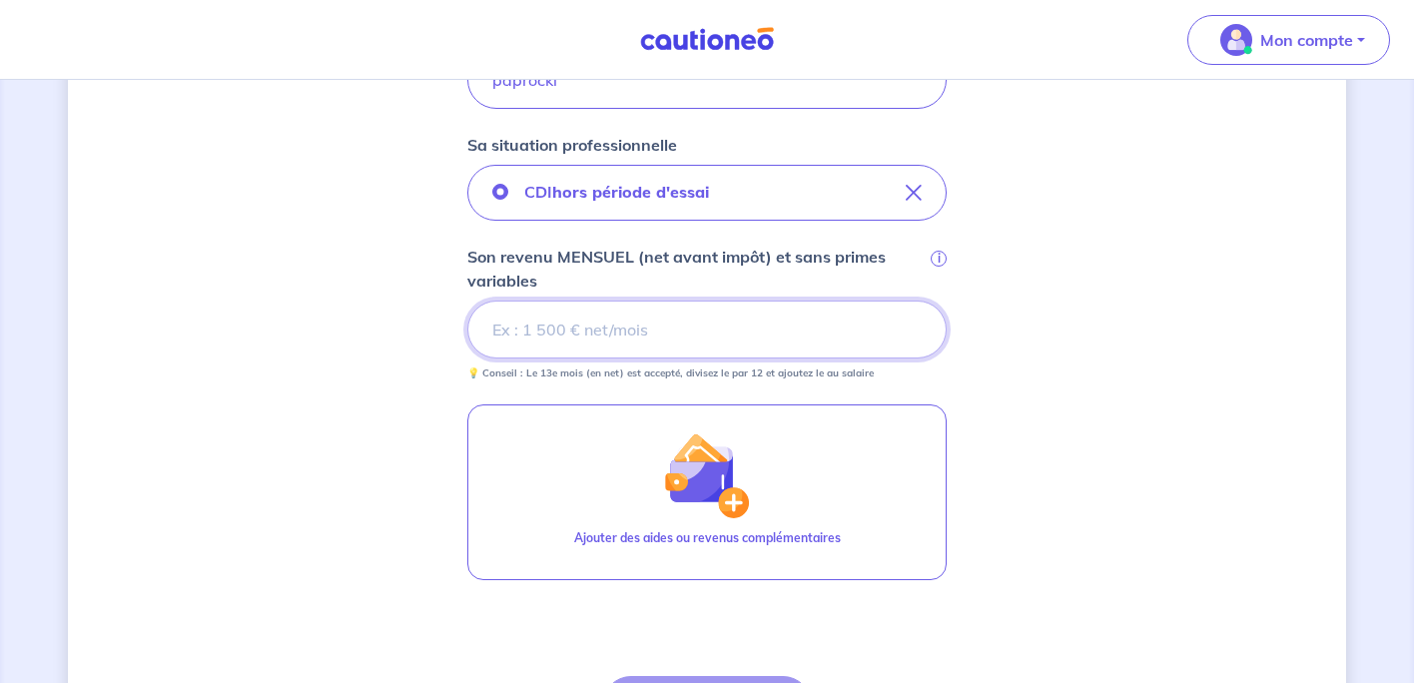
click at [541, 334] on input "Son revenu MENSUEL (net avant impôt) et sans primes variables i" at bounding box center [706, 330] width 479 height 58
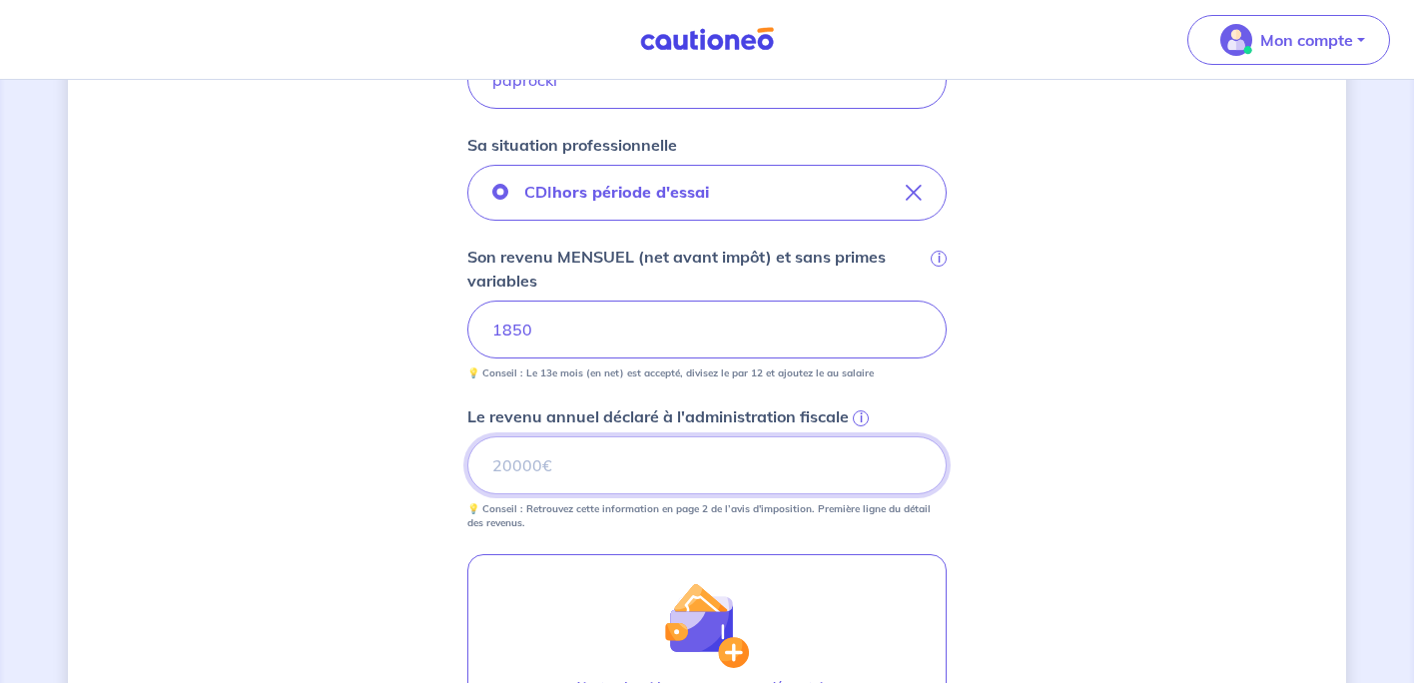
click at [612, 469] on input "Le revenu annuel déclaré à l'administration fiscale i" at bounding box center [706, 465] width 479 height 58
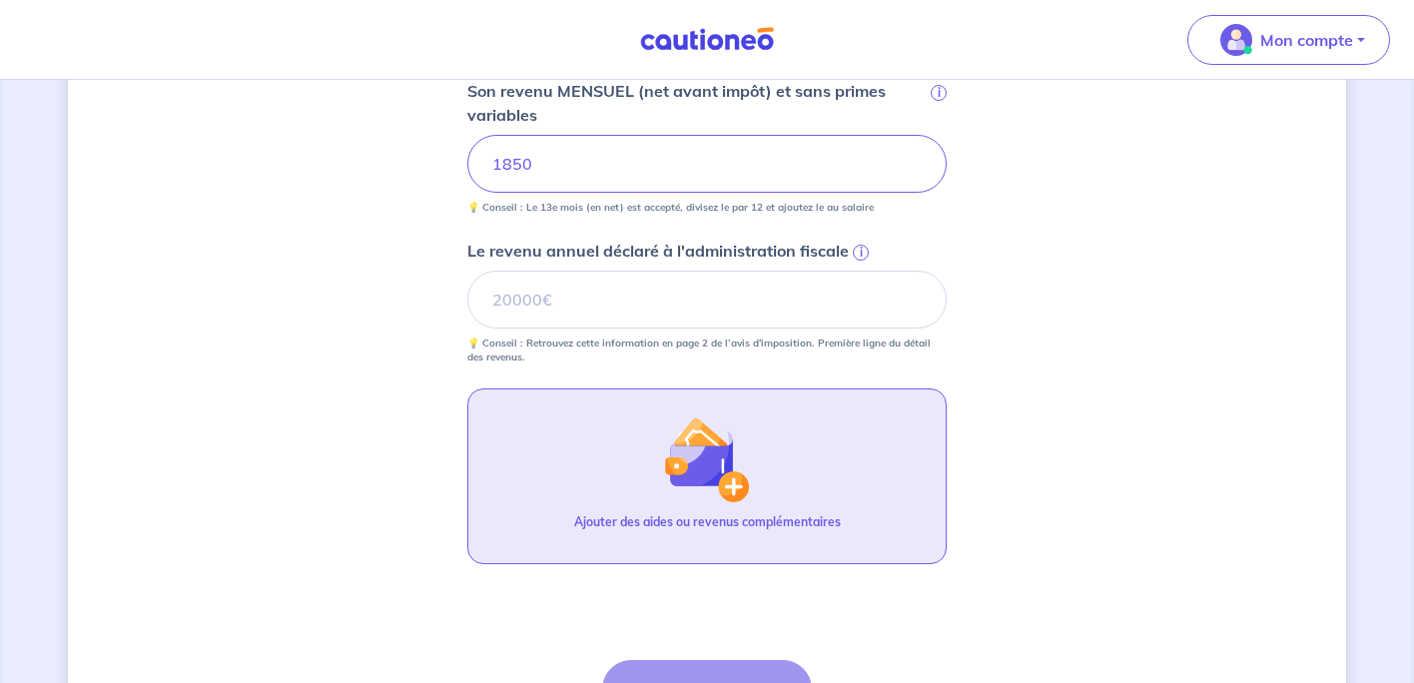
scroll to position [800, 0]
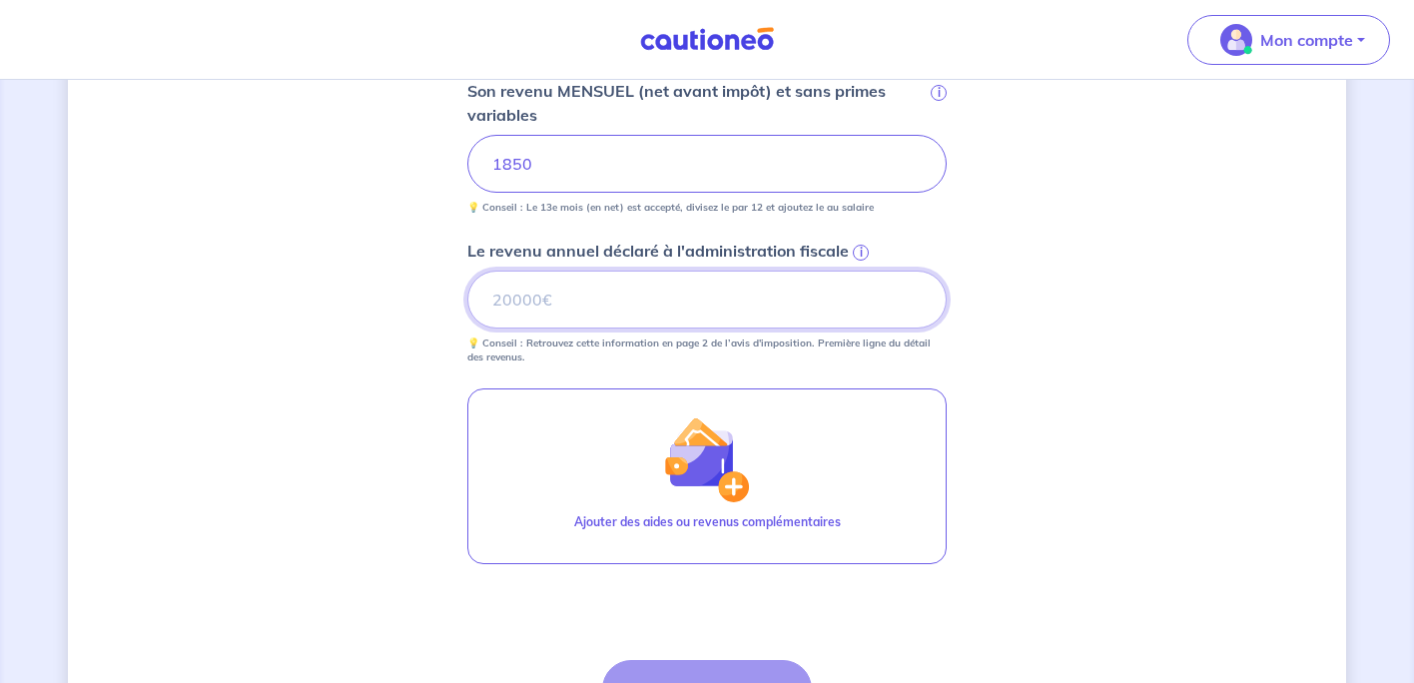
click at [592, 310] on input "Le revenu annuel déclaré à l'administration fiscale i" at bounding box center [706, 300] width 479 height 58
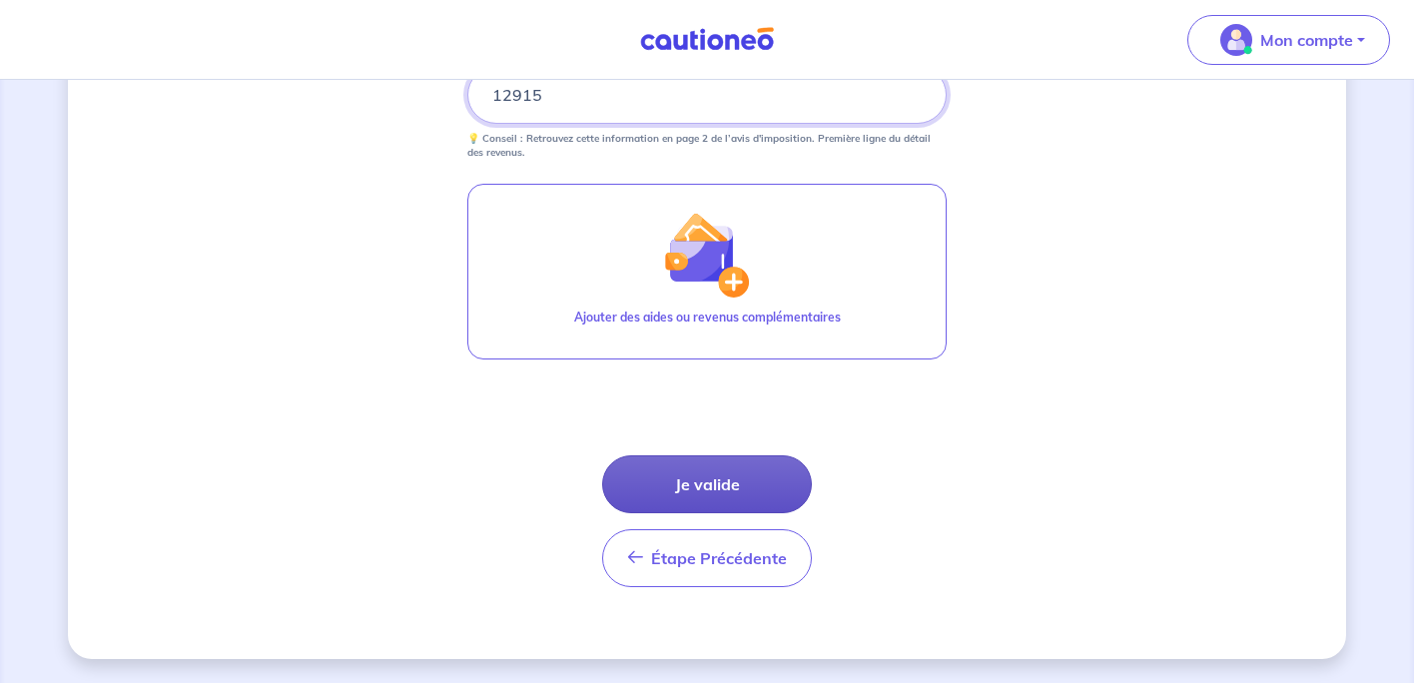
type input "12915"
click at [760, 487] on button "Je valide" at bounding box center [707, 484] width 210 height 58
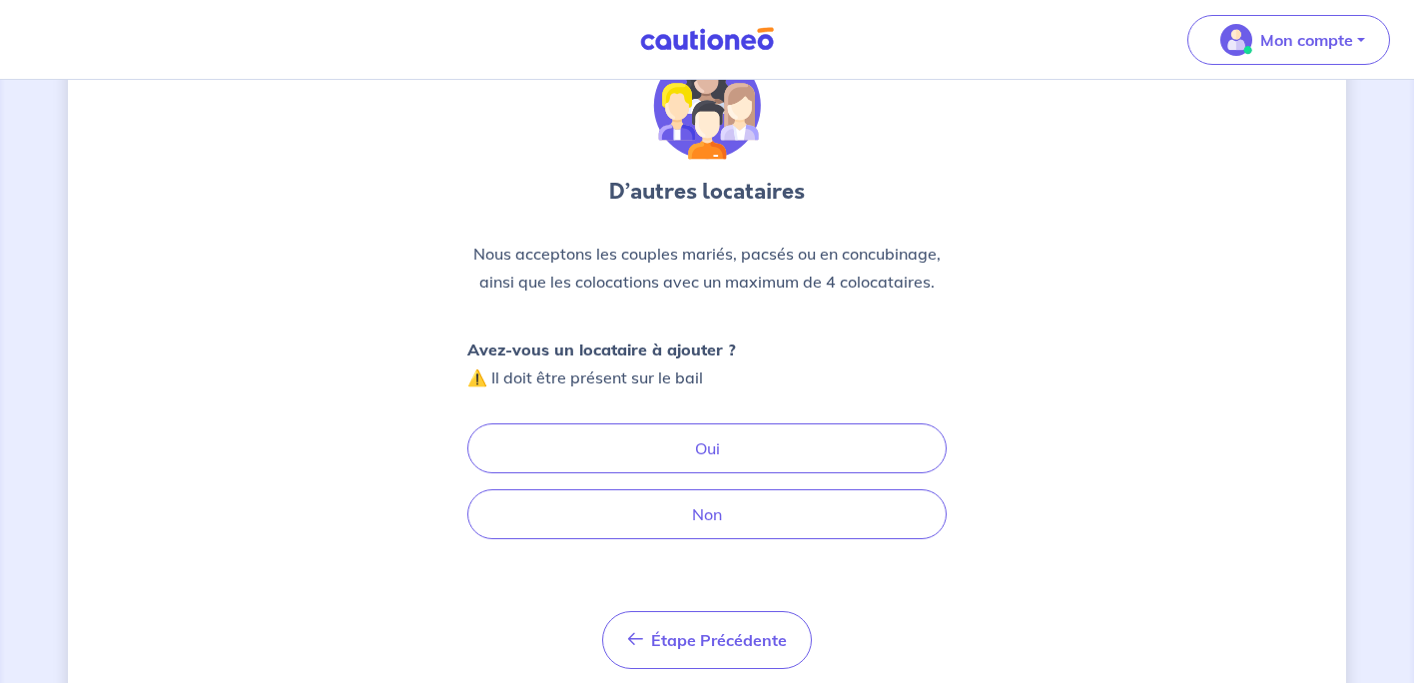
scroll to position [101, 0]
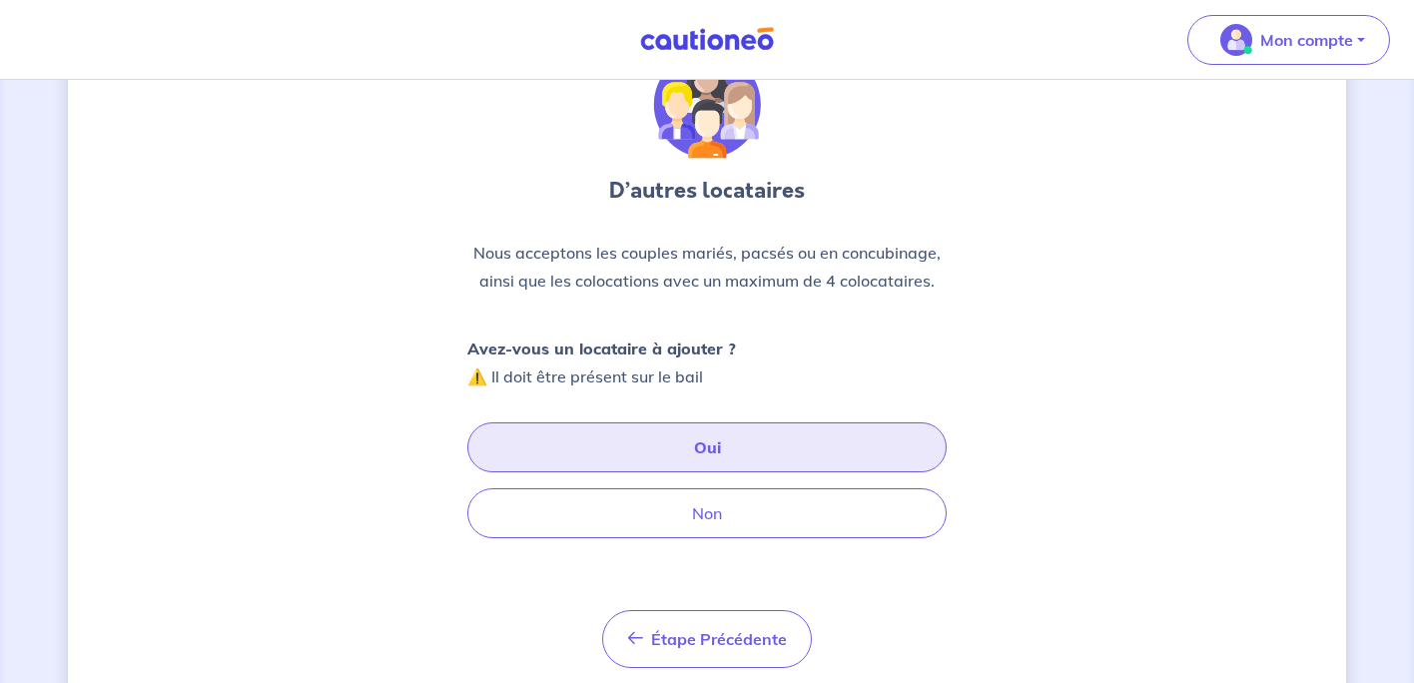
click at [762, 444] on button "Oui" at bounding box center [706, 447] width 479 height 50
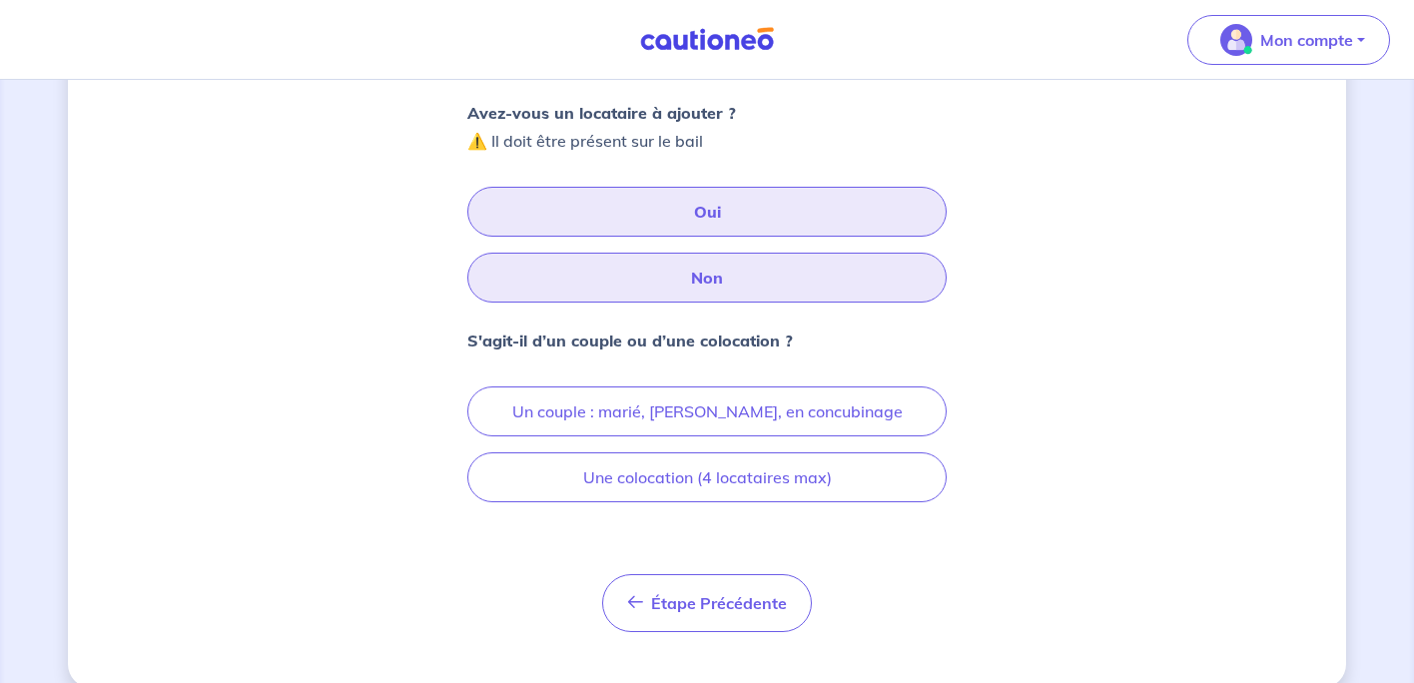
scroll to position [339, 0]
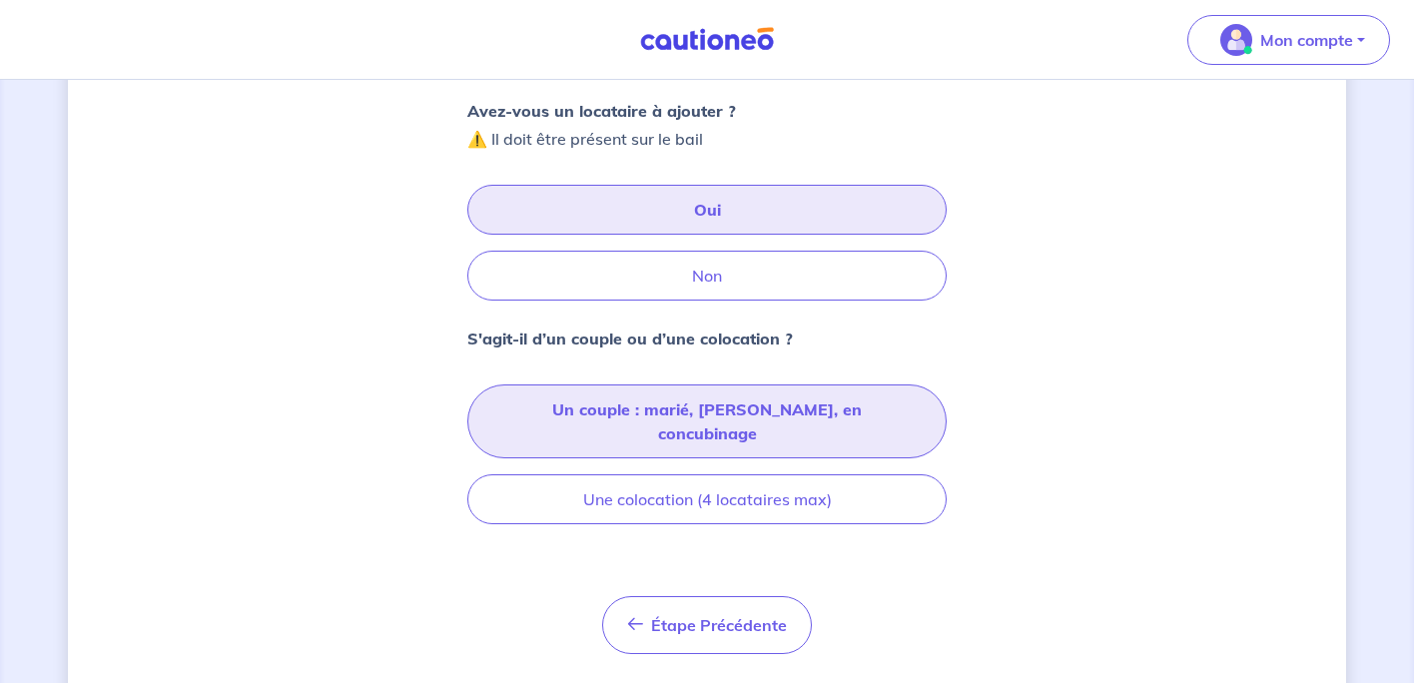
click at [761, 402] on button "Un couple : marié, pacsé, en concubinage" at bounding box center [706, 421] width 479 height 74
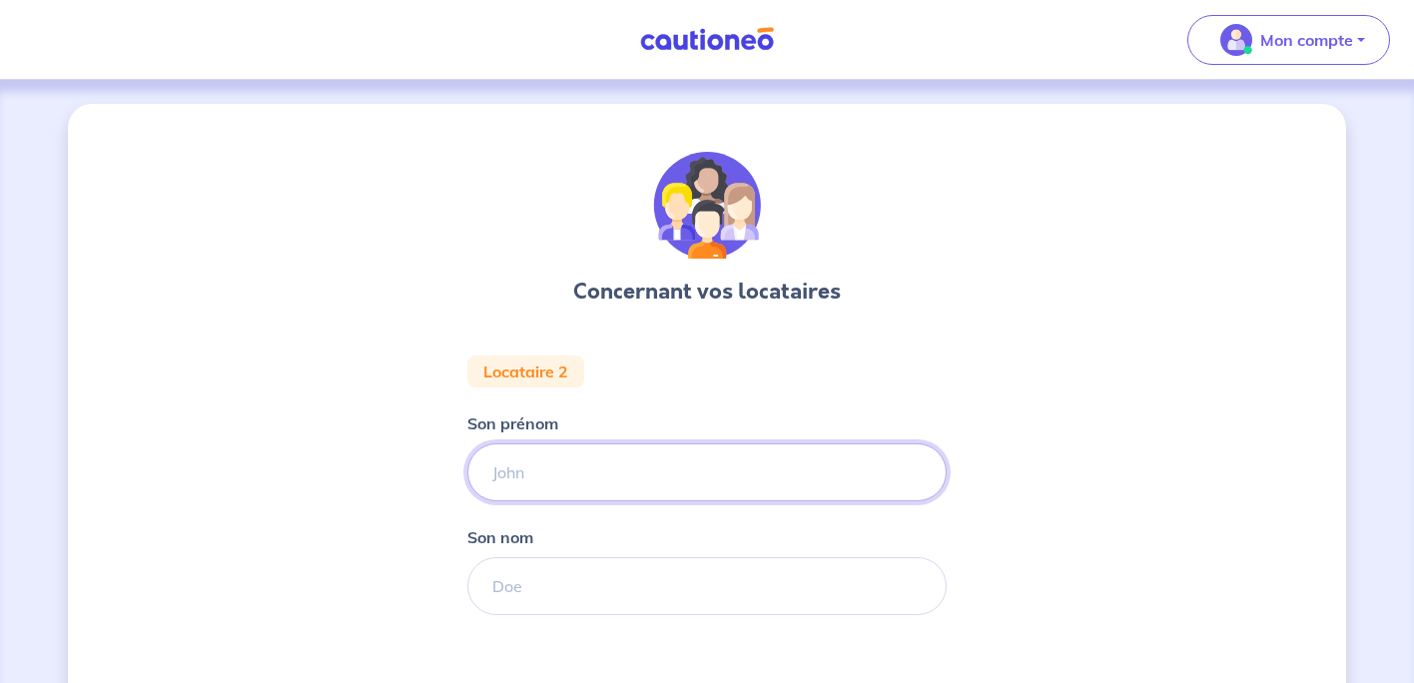
click at [702, 490] on input "Son prénom" at bounding box center [706, 472] width 479 height 58
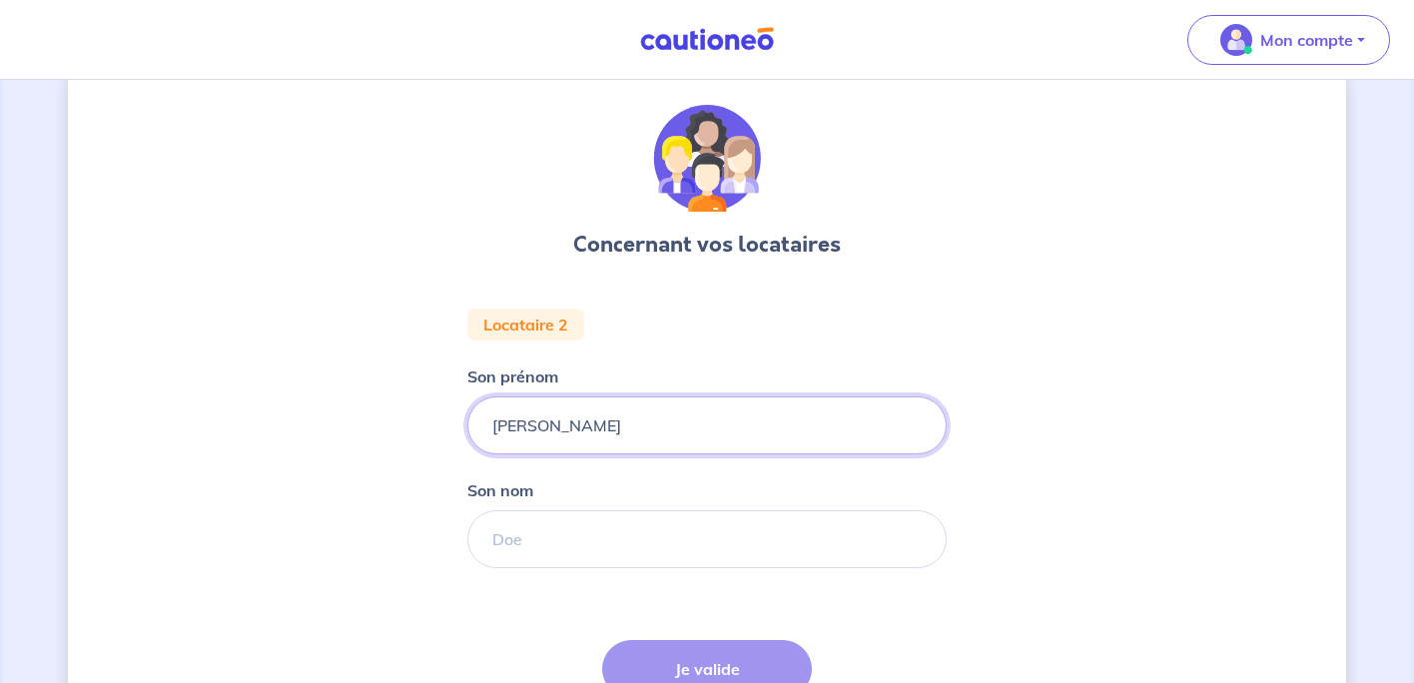
scroll to position [55, 0]
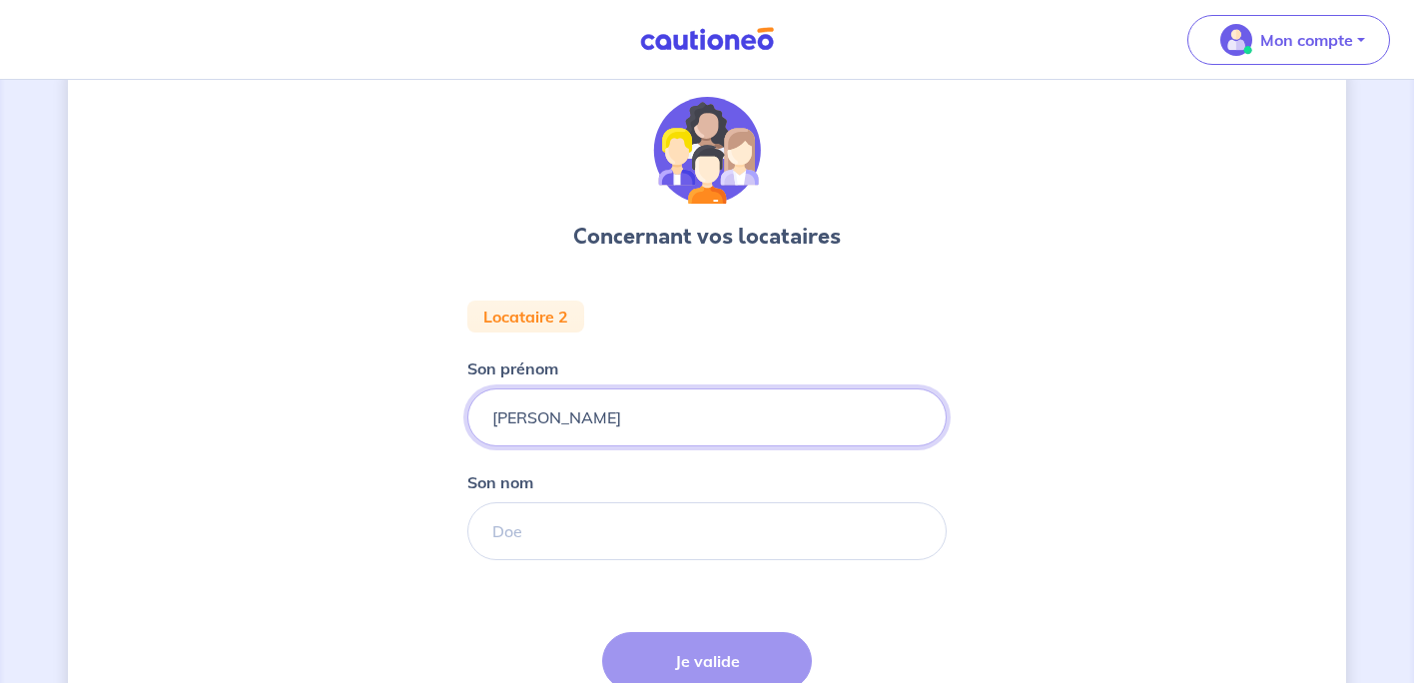
type input "Adam"
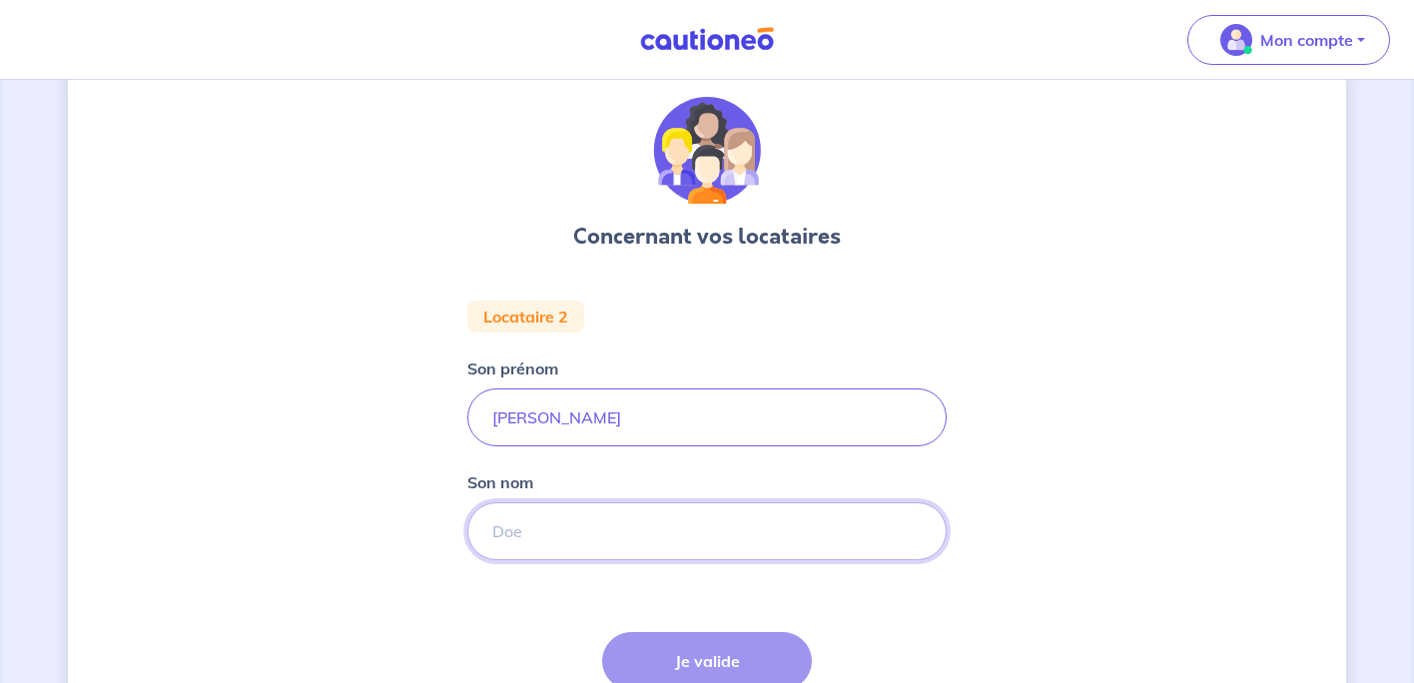
click at [560, 518] on input "Son nom" at bounding box center [706, 531] width 479 height 58
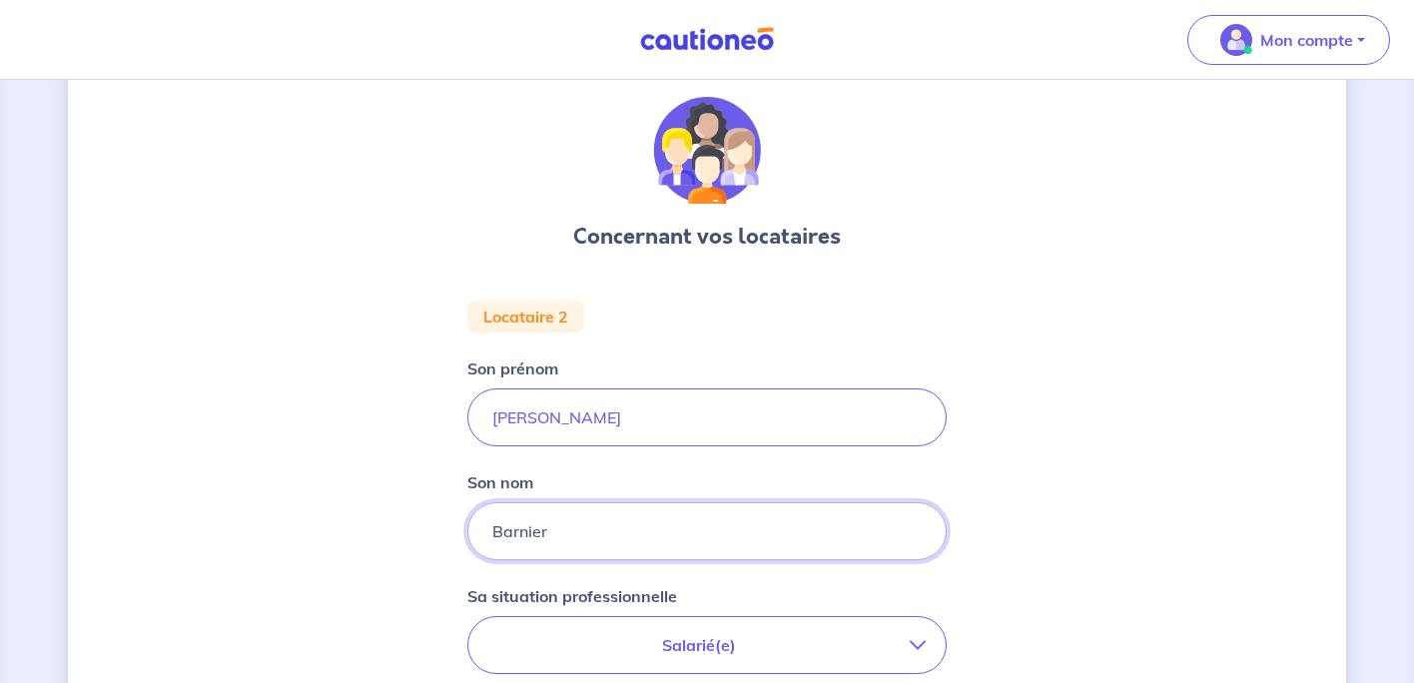
type input "Barnier"
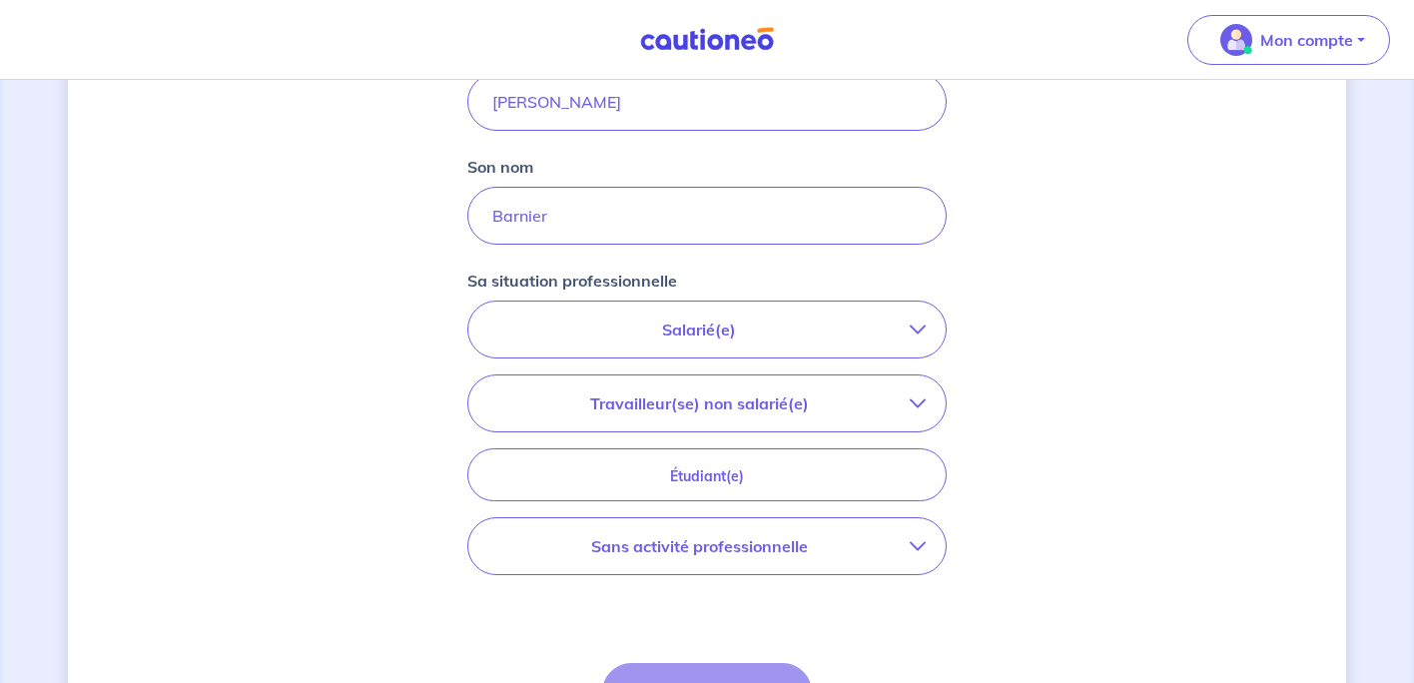
scroll to position [394, 0]
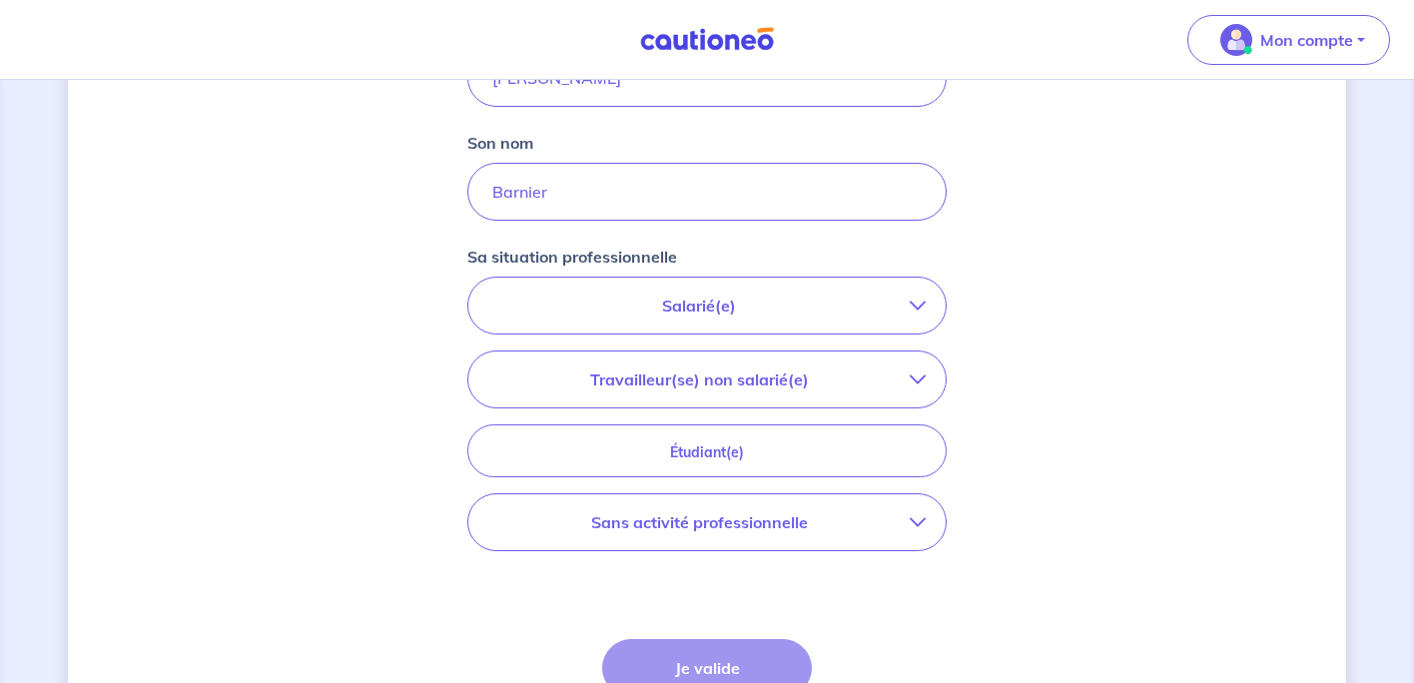
click at [801, 392] on button "Travailleur(se) non salarié(e)" at bounding box center [706, 380] width 477 height 56
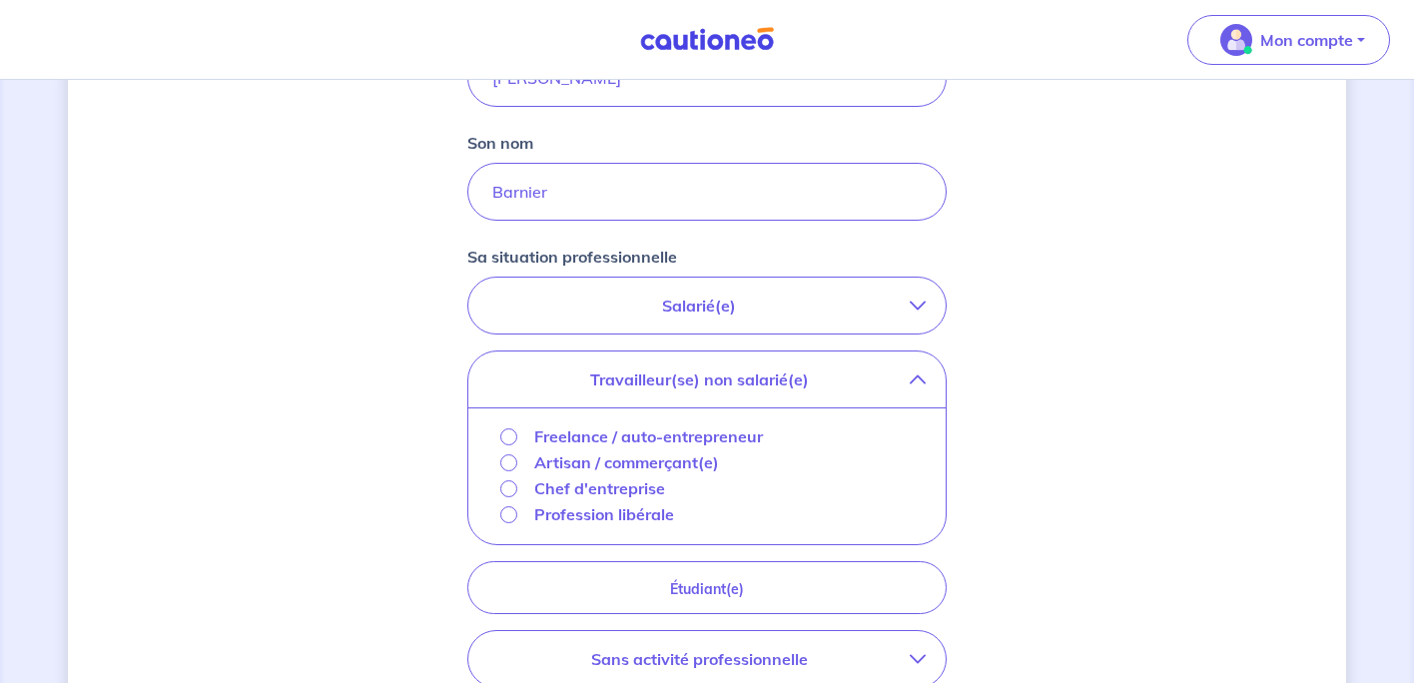
click at [662, 465] on p "Artisan / commerçant(e)" at bounding box center [626, 462] width 185 height 24
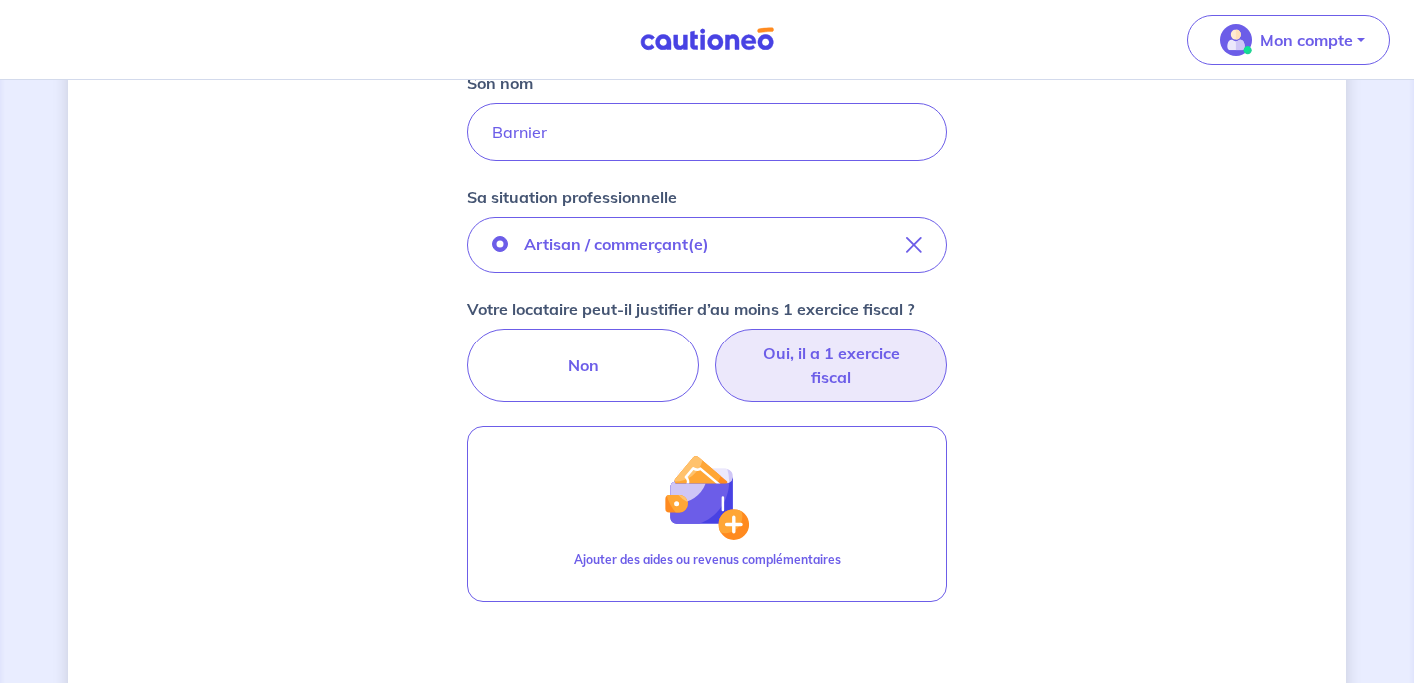
scroll to position [518, 0]
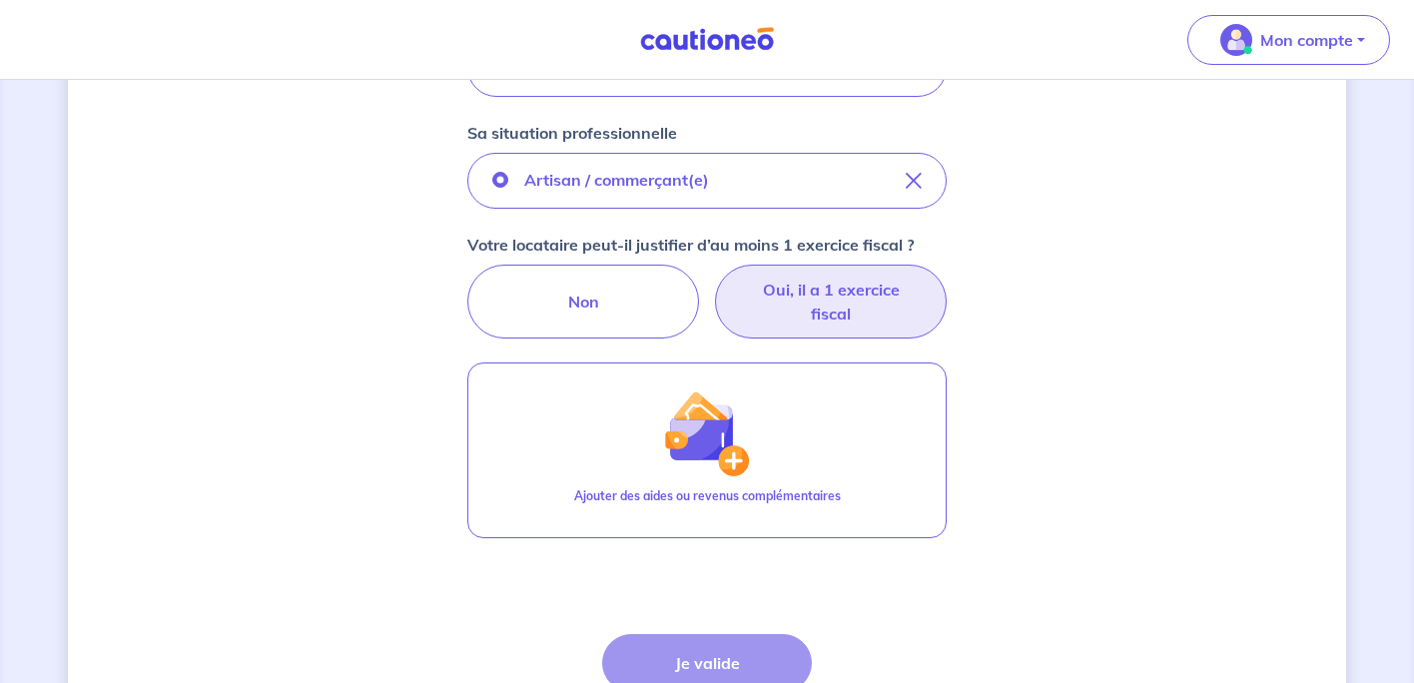
click at [874, 311] on label "Oui, il a 1 exercice fiscal" at bounding box center [831, 302] width 232 height 74
click at [714, 278] on input "Oui, il a 1 exercice fiscal" at bounding box center [707, 271] width 13 height 13
radio input "true"
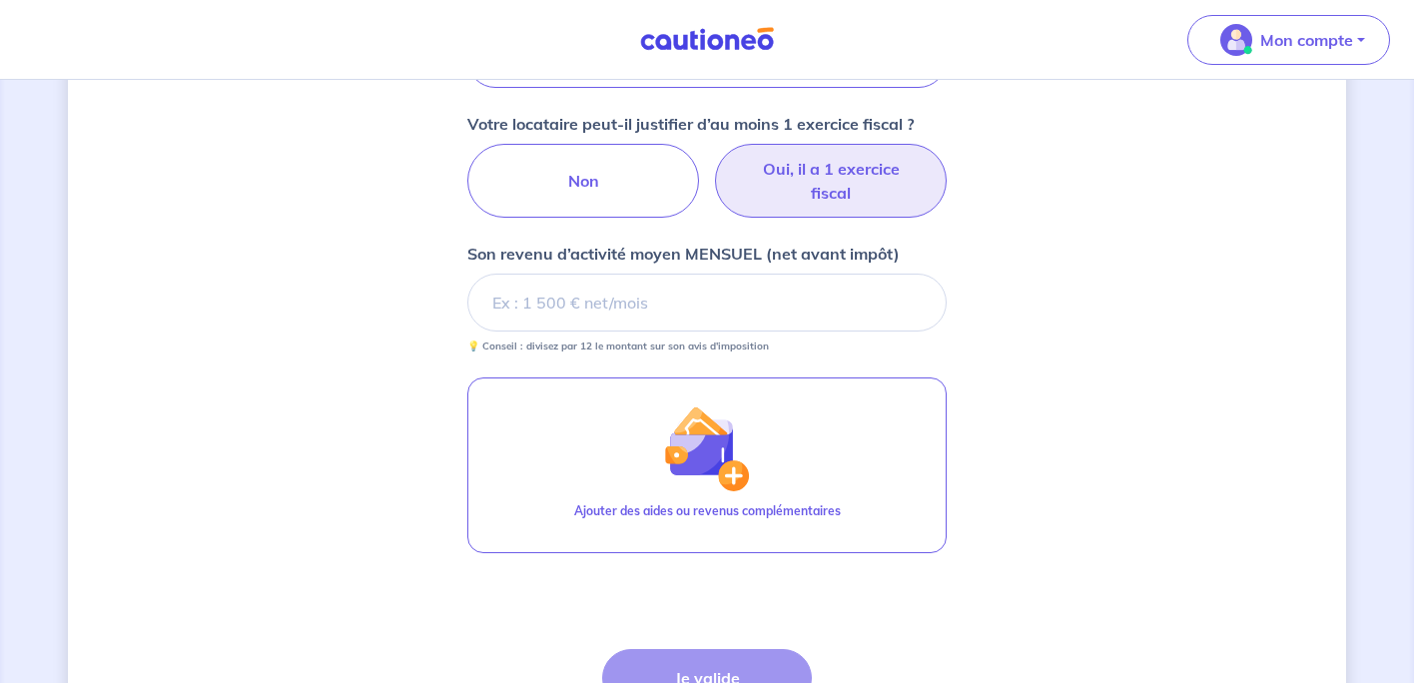
scroll to position [648, 0]
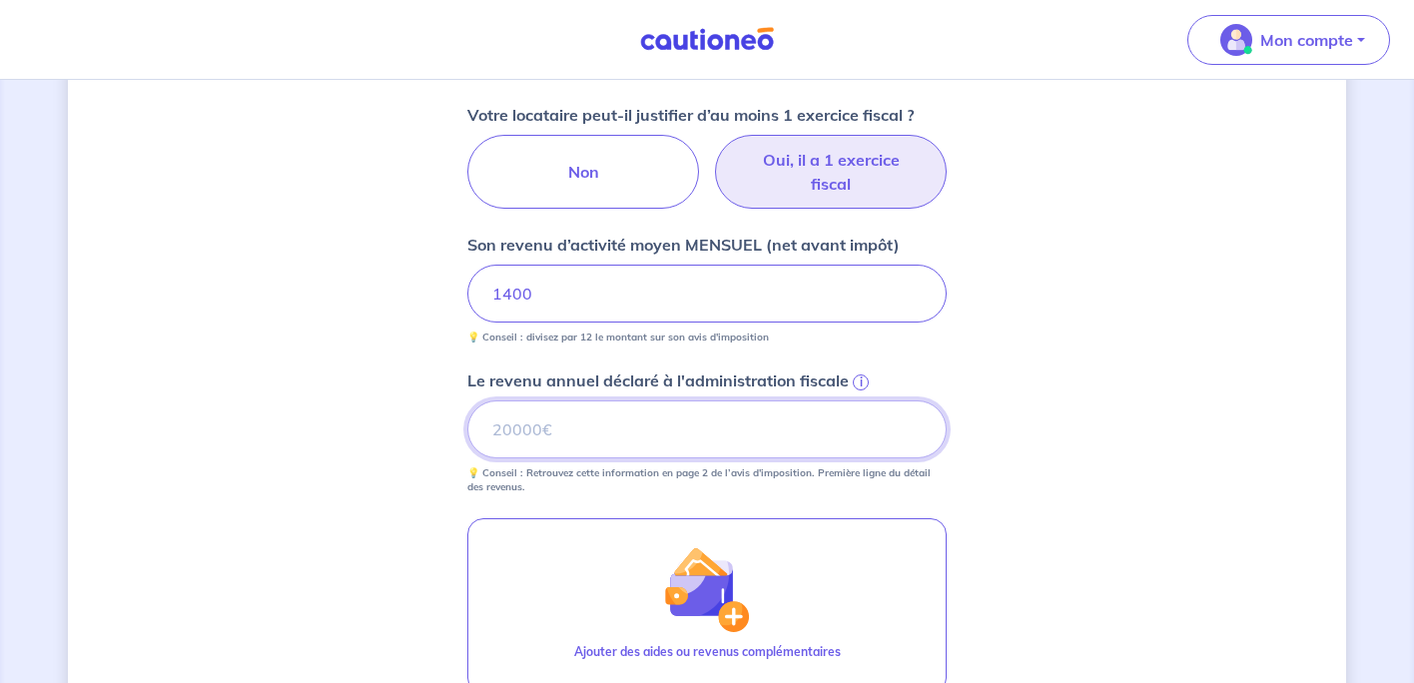
click at [650, 423] on input "Le revenu annuel déclaré à l'administration fiscale i" at bounding box center [706, 429] width 479 height 58
type input "15494"
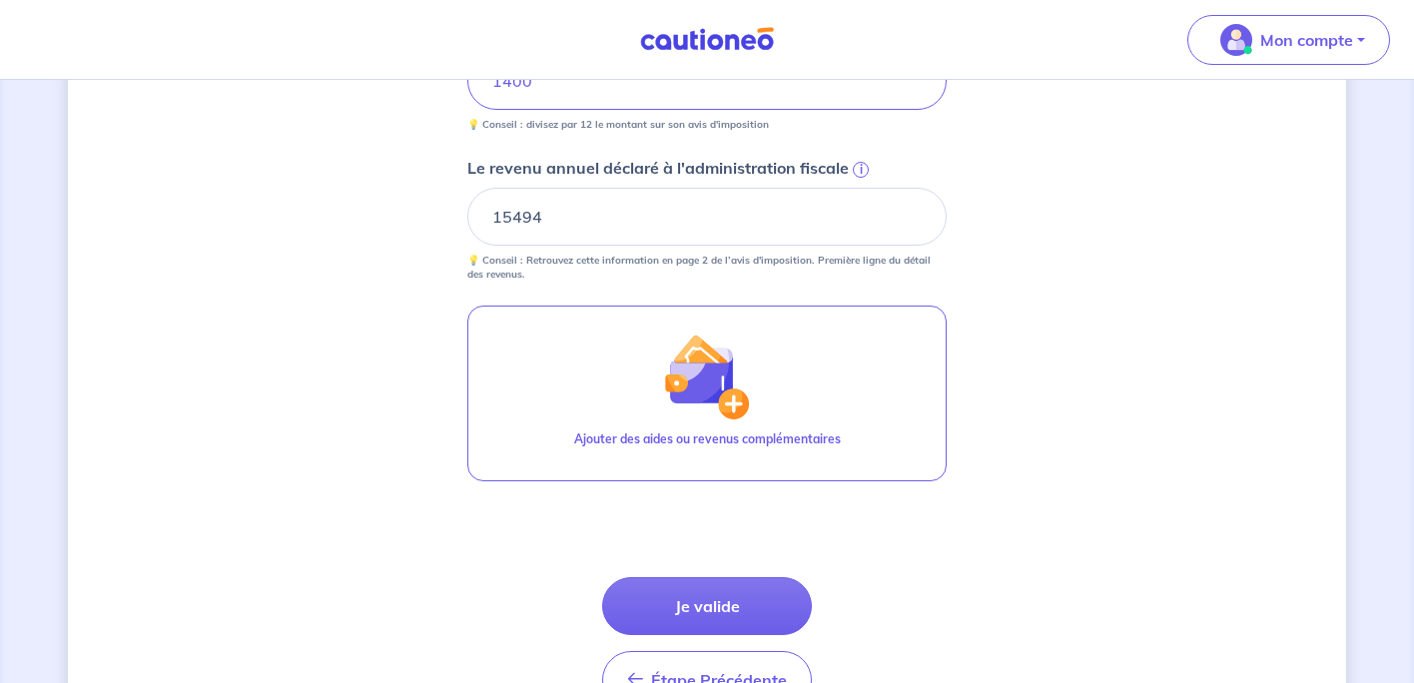
scroll to position [863, 0]
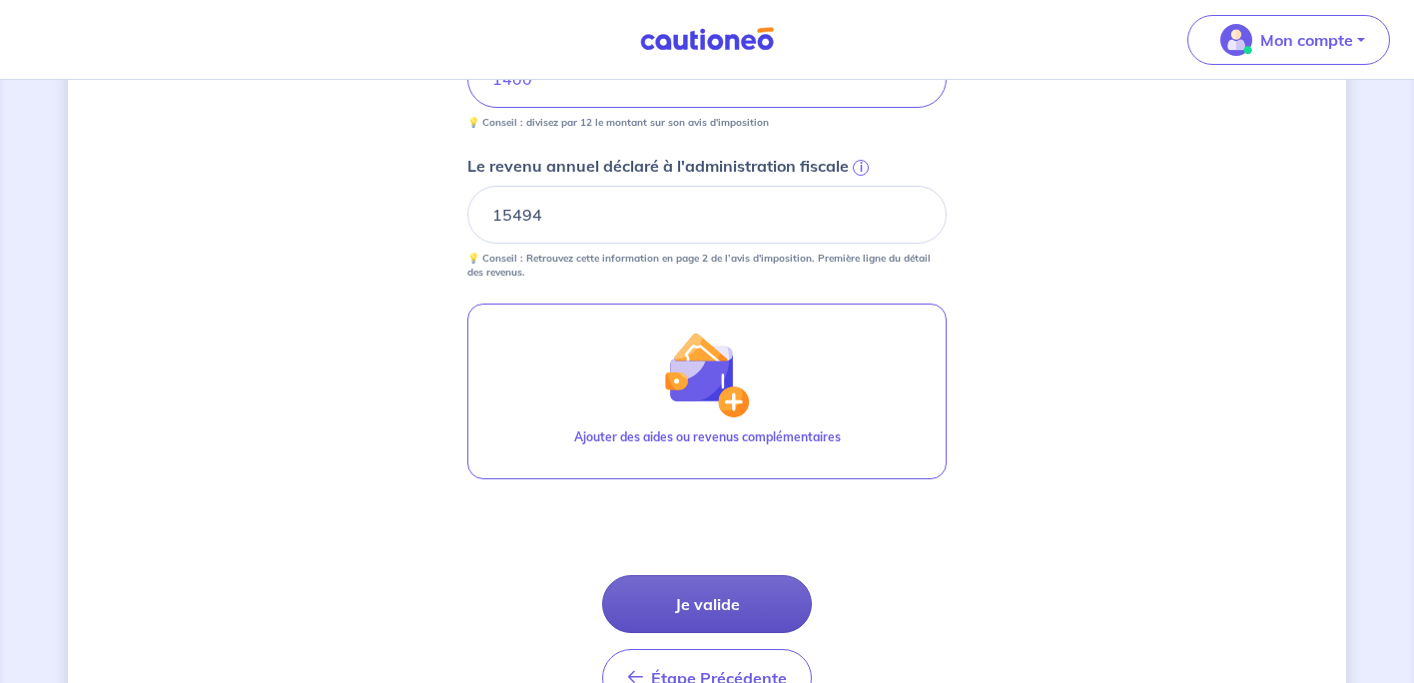
click at [698, 611] on button "Je valide" at bounding box center [707, 604] width 210 height 58
